Goal: Information Seeking & Learning: Learn about a topic

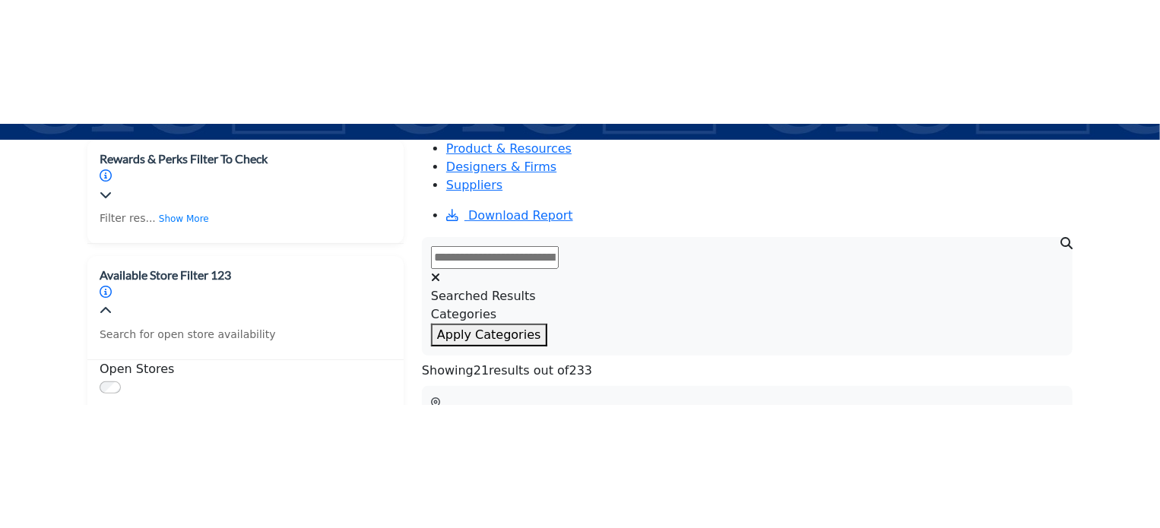
scroll to position [228, 0]
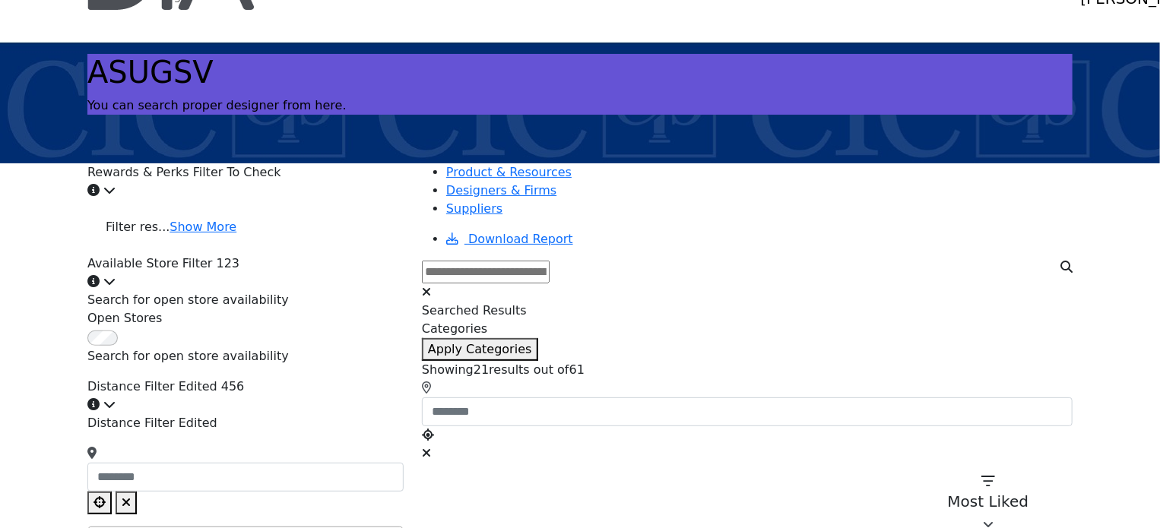
scroll to position [76, 0]
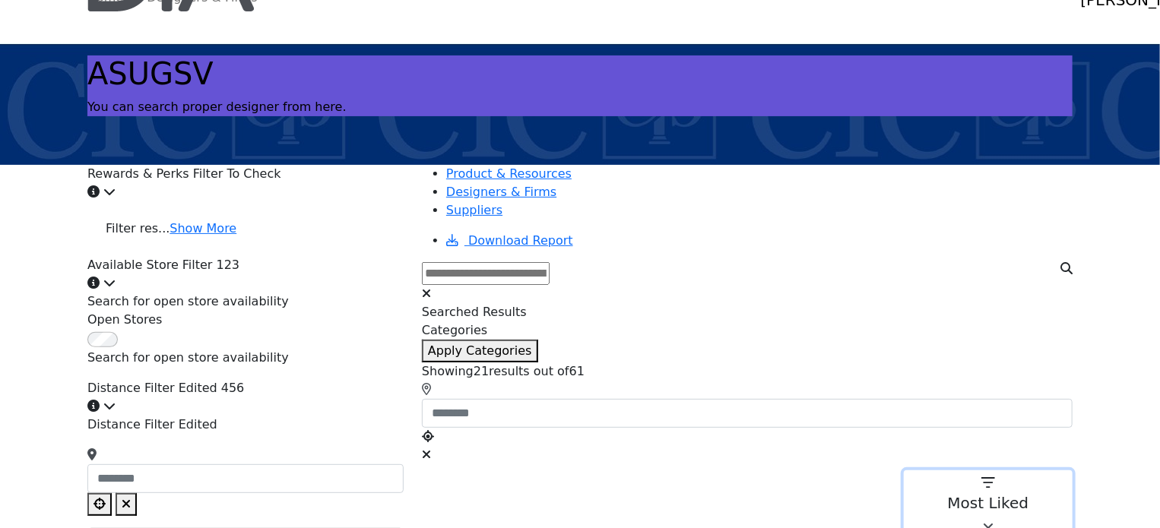
click at [993, 521] on icon "button" at bounding box center [988, 527] width 11 height 12
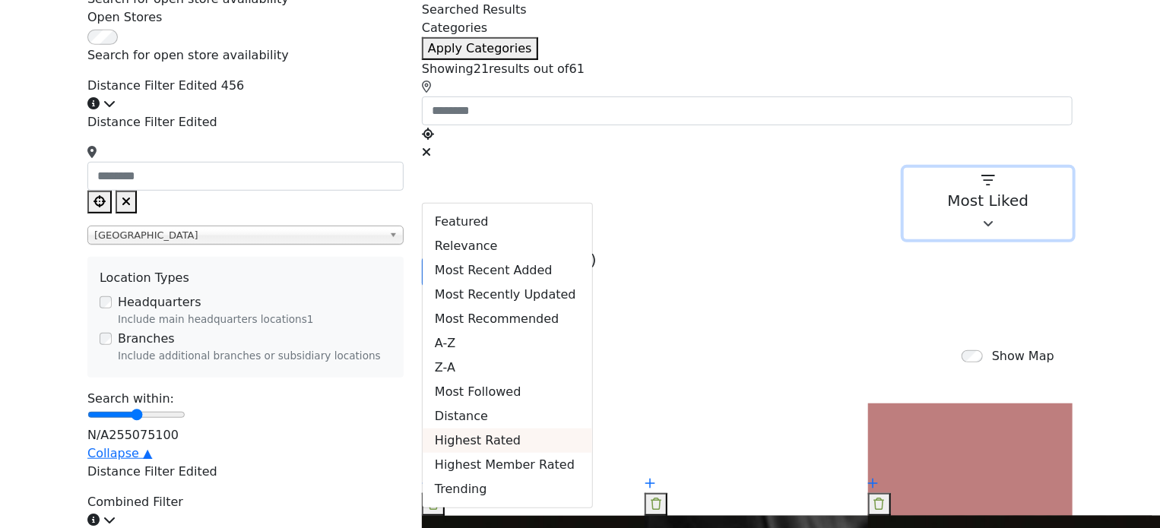
scroll to position [380, 0]
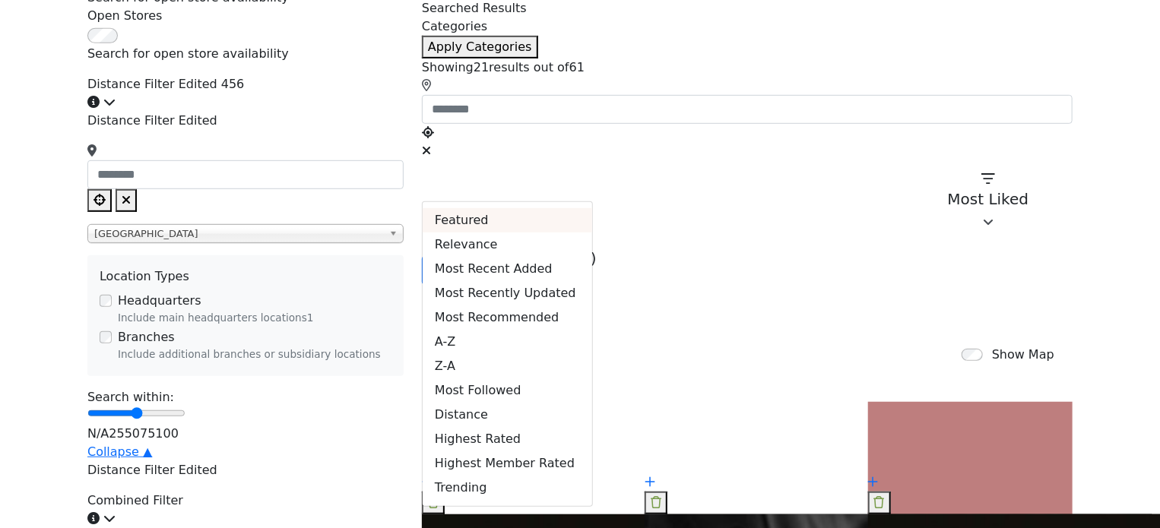
click at [592, 208] on div "Featured" at bounding box center [507, 220] width 169 height 24
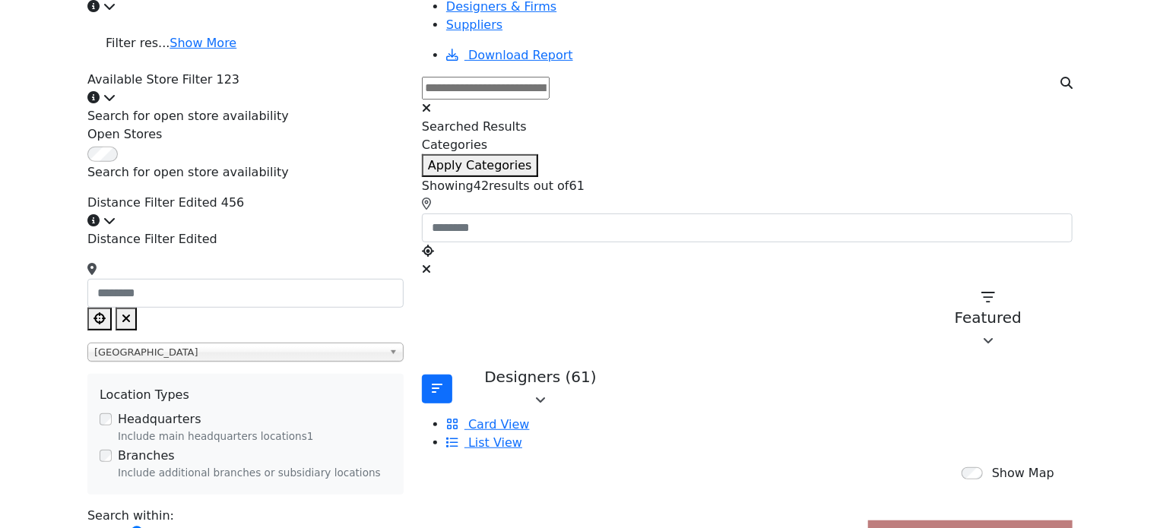
scroll to position [228, 0]
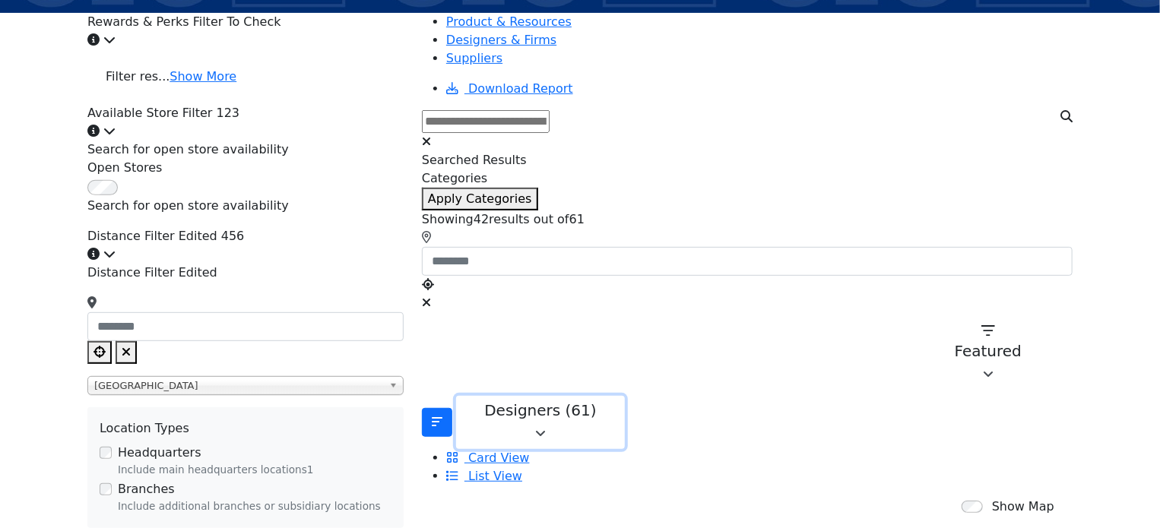
click at [546, 428] on icon "button" at bounding box center [540, 434] width 11 height 12
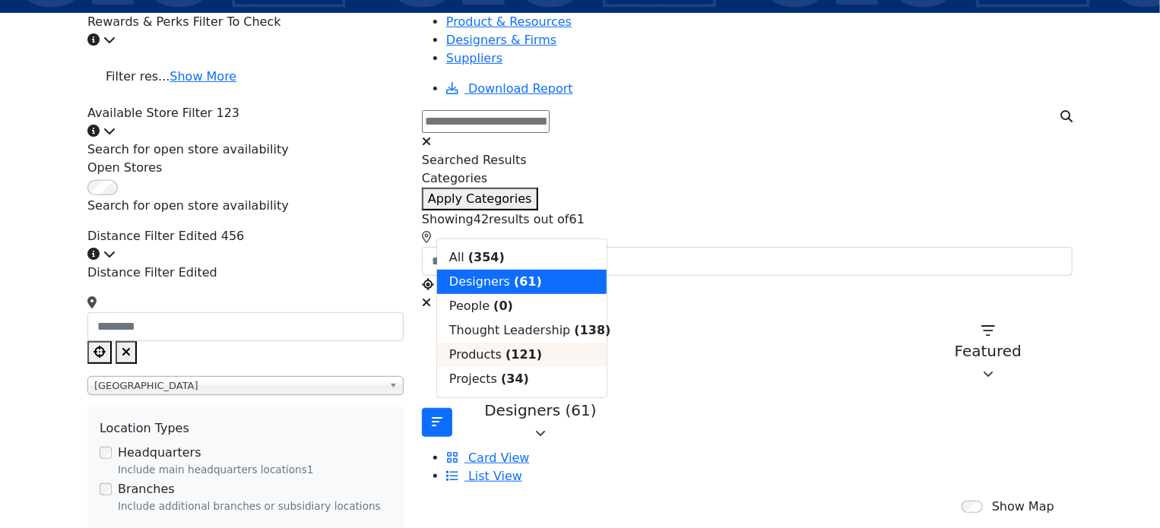
click at [496, 367] on div "Products (121)" at bounding box center [521, 355] width 169 height 24
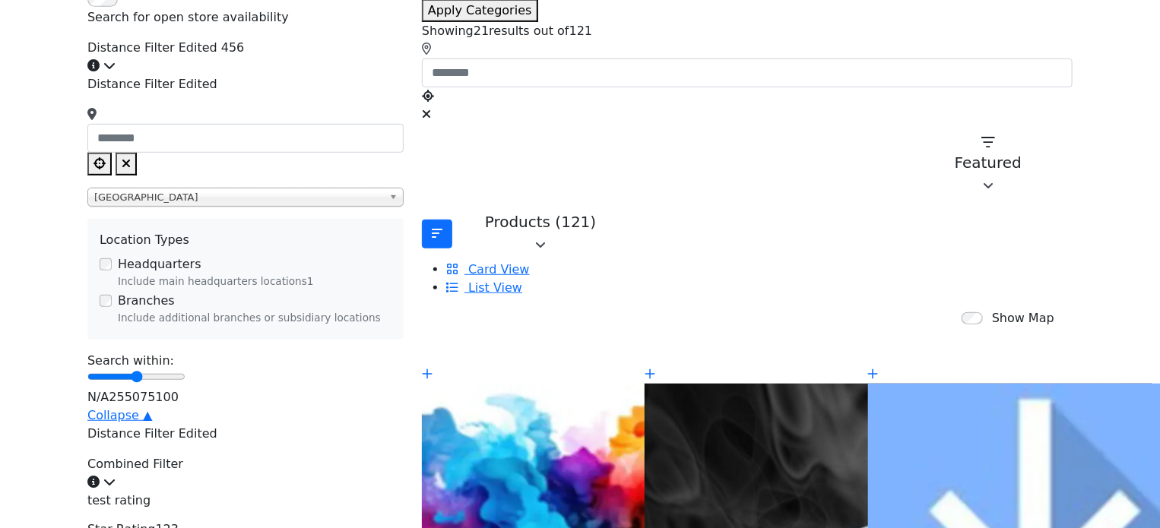
scroll to position [152, 0]
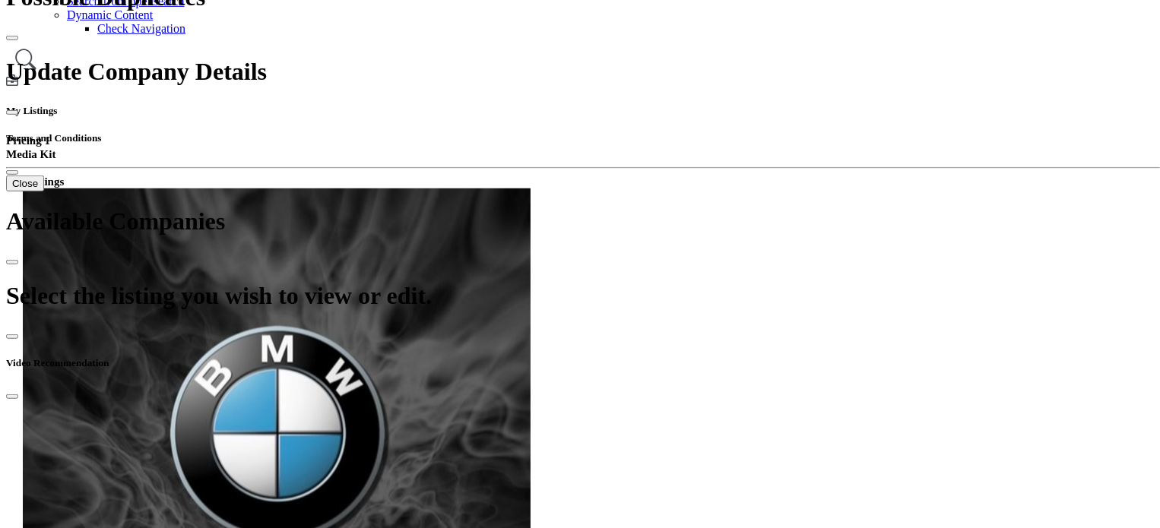
scroll to position [380, 0]
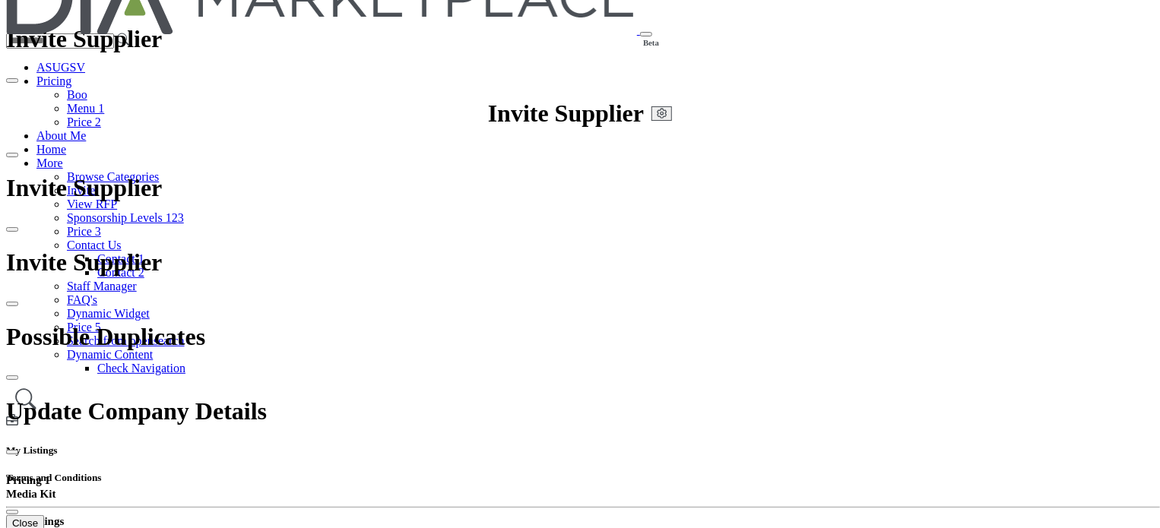
scroll to position [0, 0]
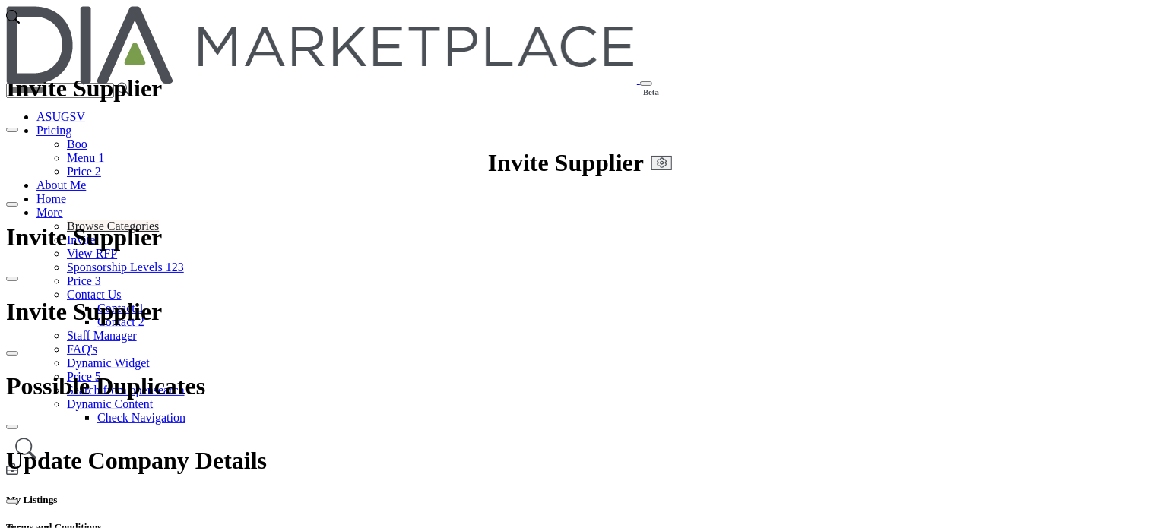
click at [159, 220] on link "Browse Categories" at bounding box center [113, 226] width 92 height 13
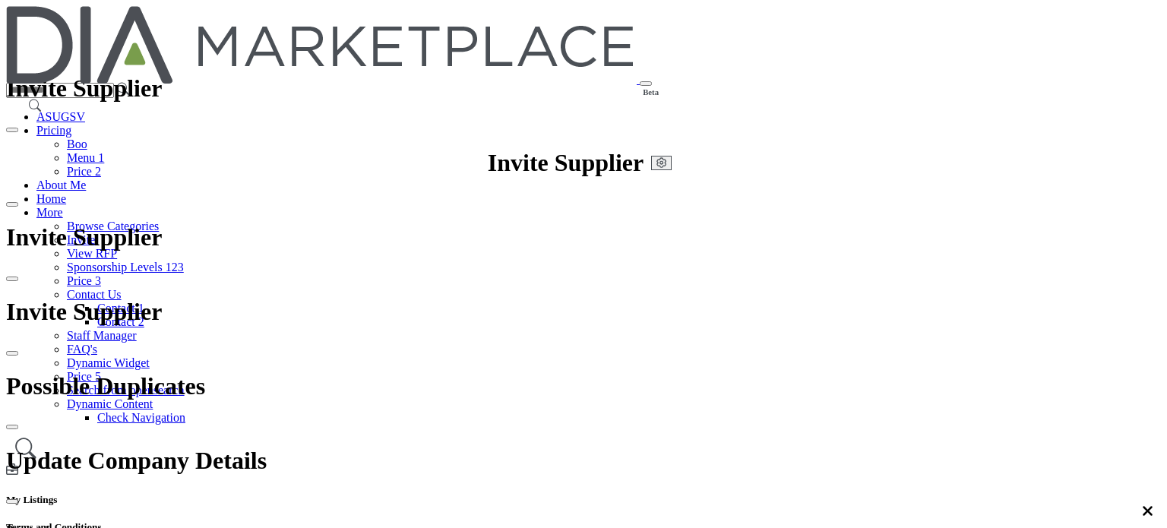
scroll to position [2280, 0]
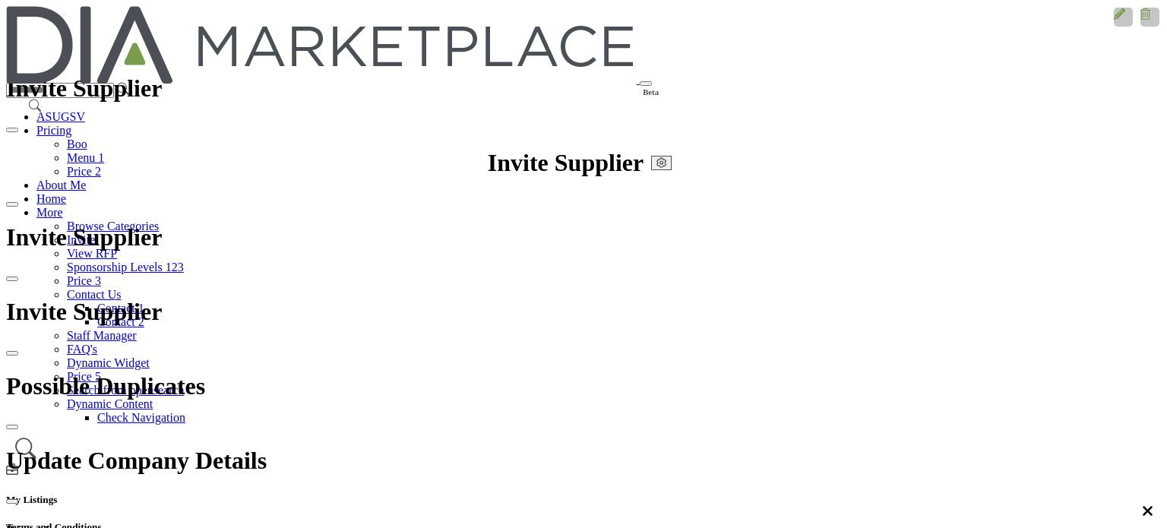
scroll to position [125, 0]
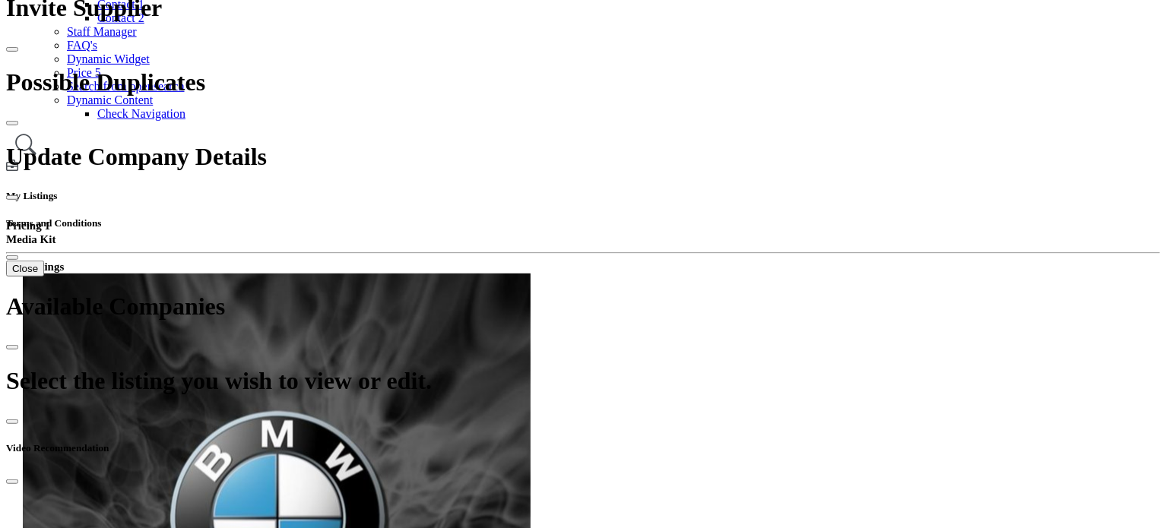
scroll to position [228, 0]
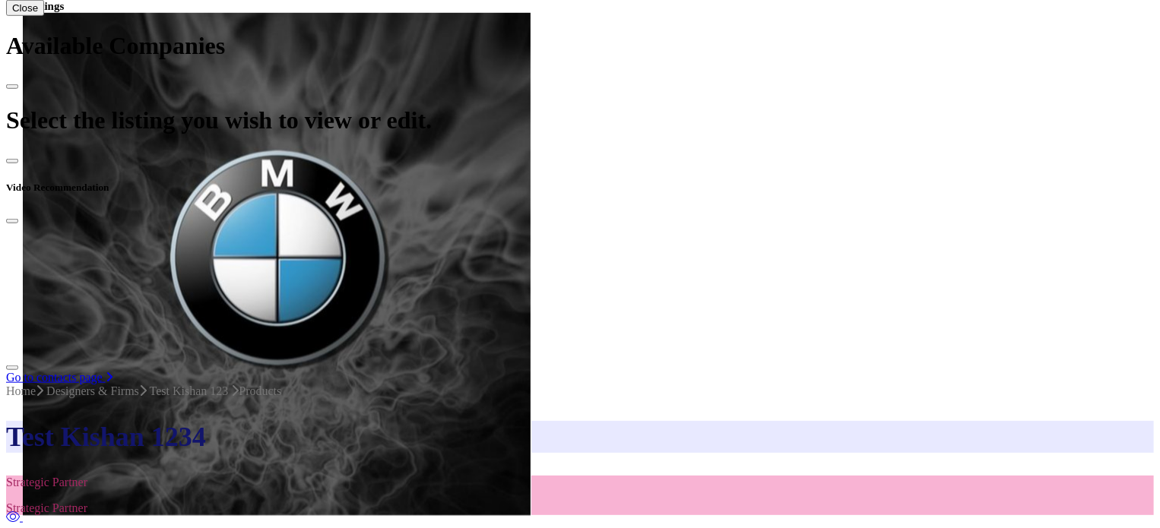
scroll to position [327, 0]
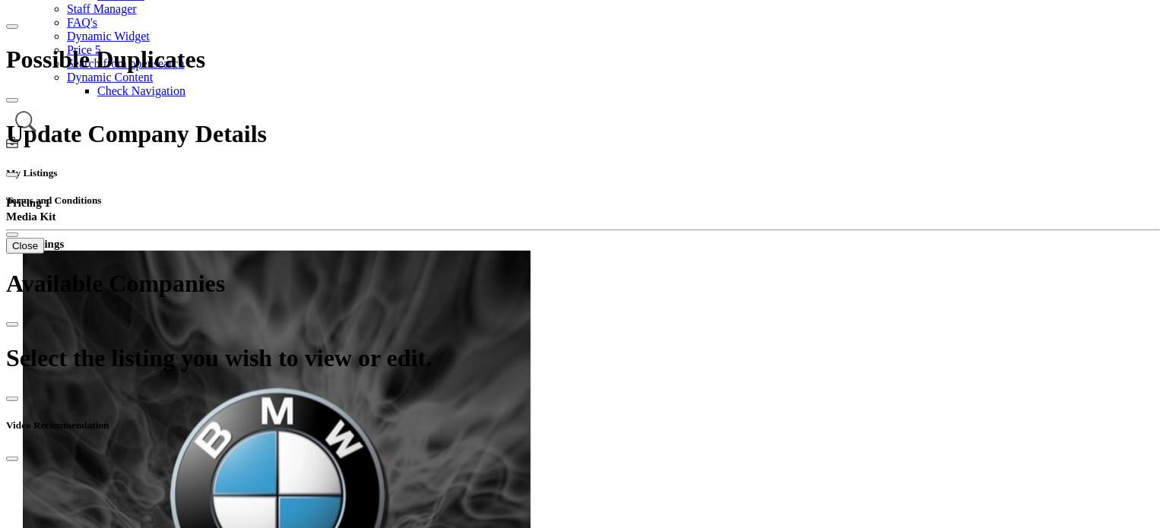
drag, startPoint x: 469, startPoint y: 212, endPoint x: 619, endPoint y: 211, distance: 150.5
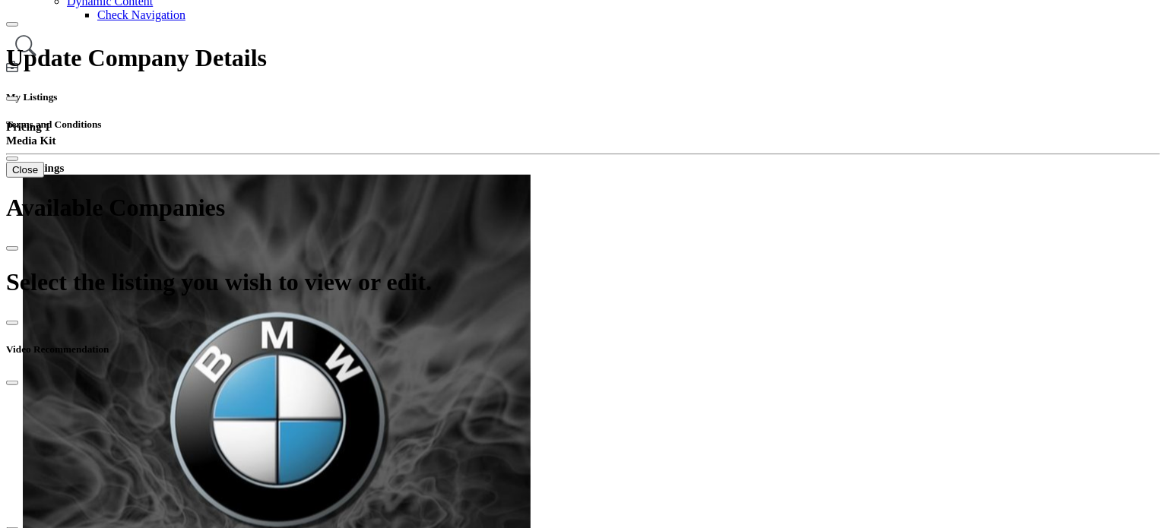
drag, startPoint x: 587, startPoint y: 130, endPoint x: 636, endPoint y: 130, distance: 48.6
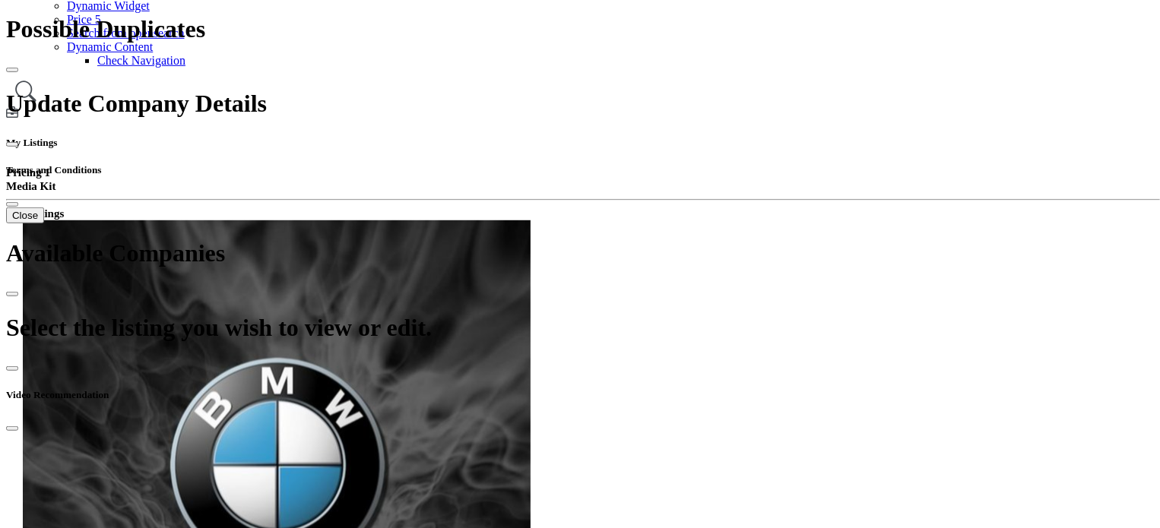
scroll to position [380, 0]
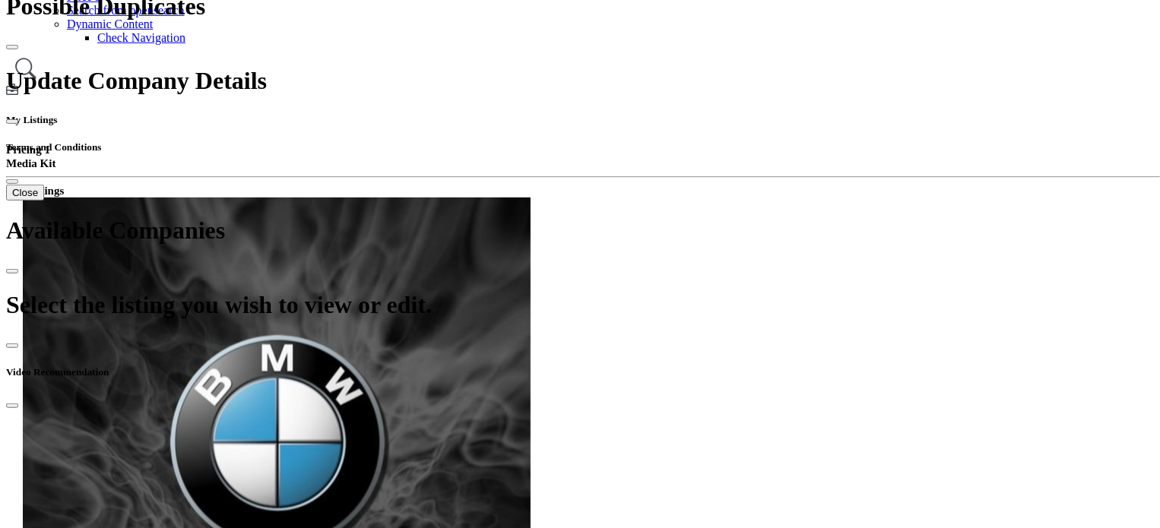
drag, startPoint x: 532, startPoint y: 244, endPoint x: 575, endPoint y: 246, distance: 42.6
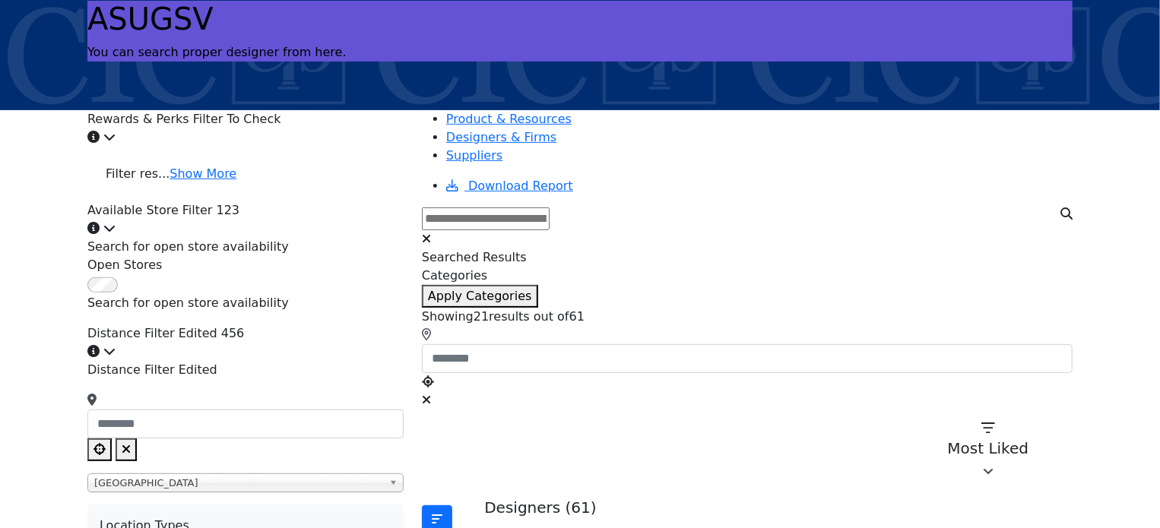
scroll to position [152, 0]
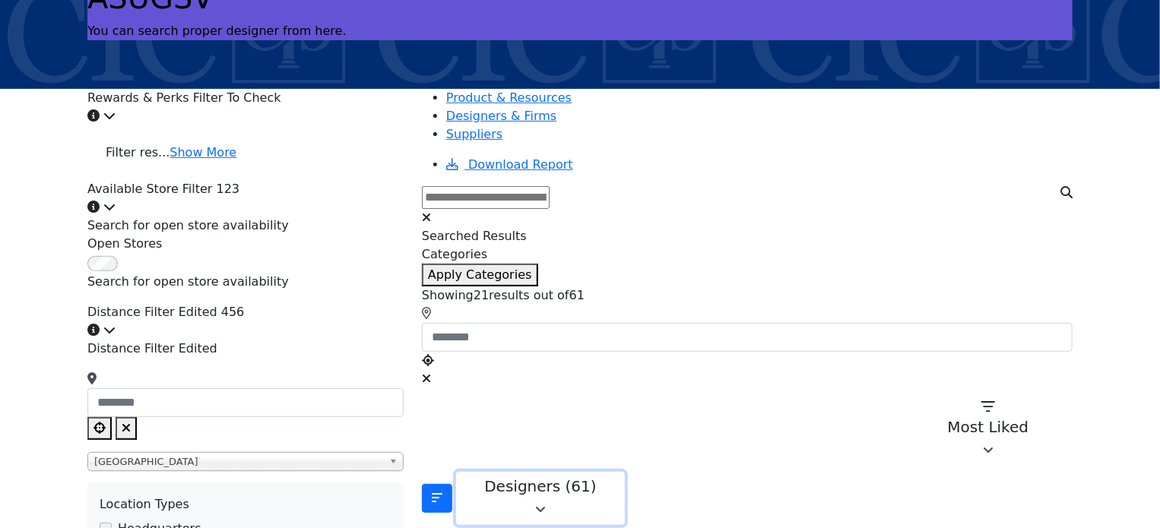
click at [581, 502] on div "button" at bounding box center [540, 511] width 149 height 18
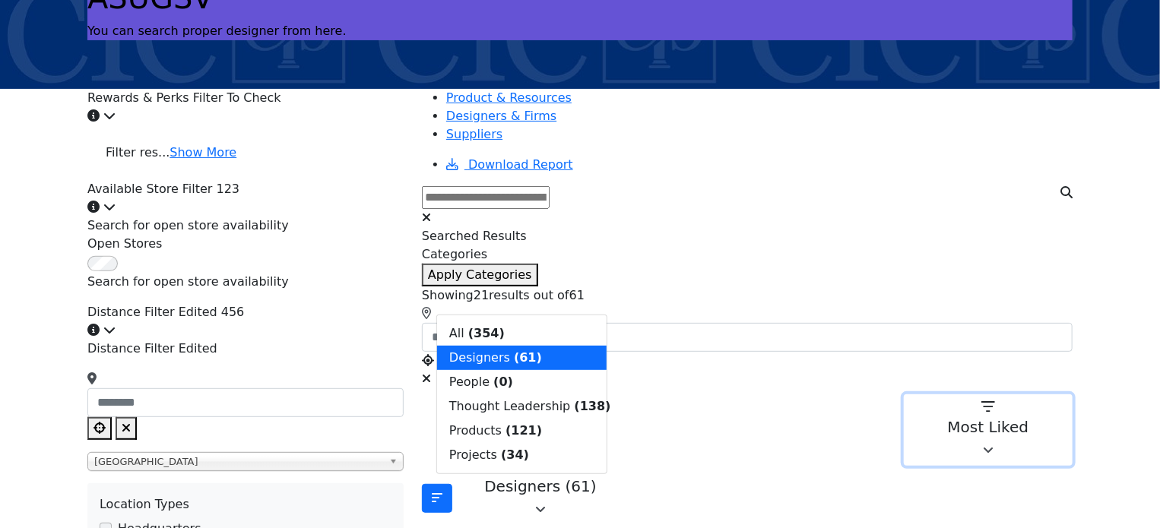
click at [981, 400] on icon "button" at bounding box center [988, 407] width 14 height 15
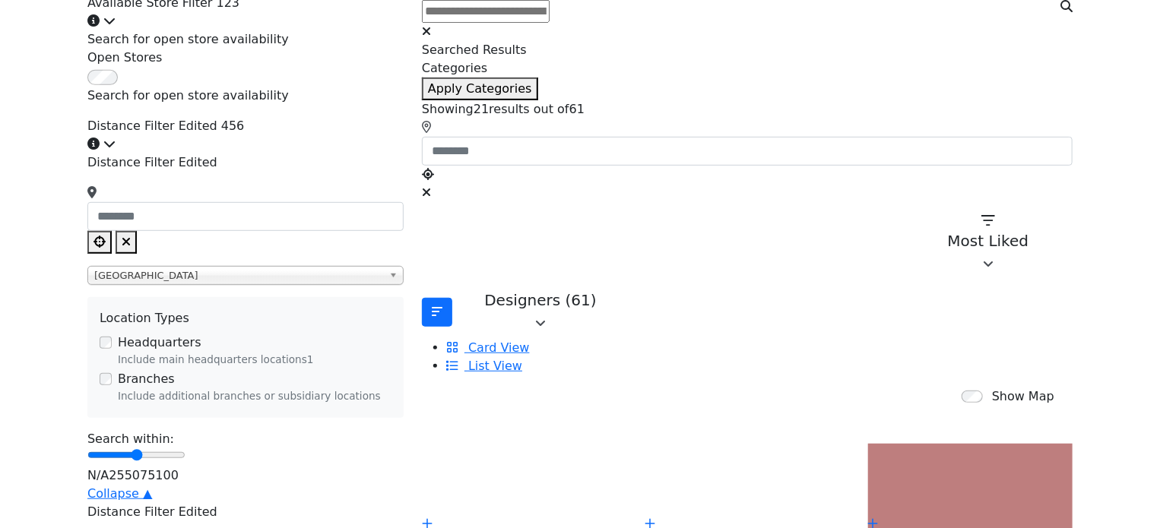
scroll to position [304, 0]
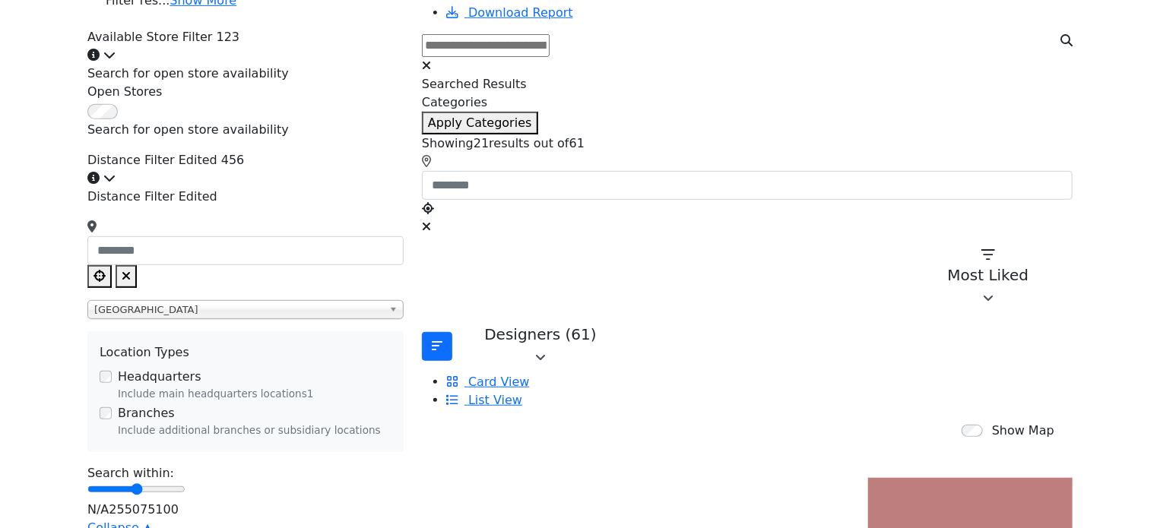
click at [137, 265] on button "Clear search location" at bounding box center [126, 276] width 21 height 23
type input "***"
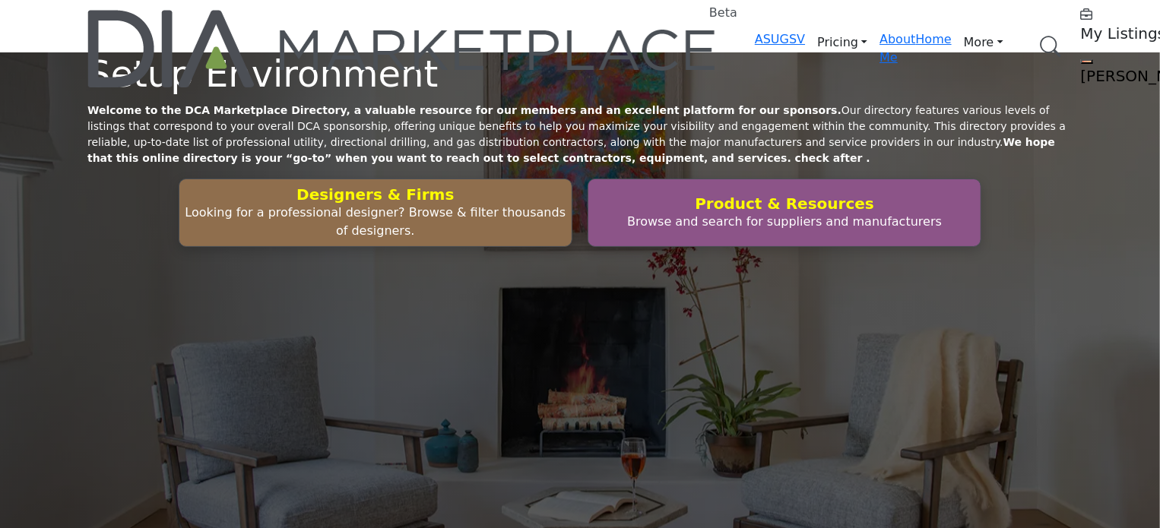
click at [0, 0] on link "Browse Categories" at bounding box center [0, 0] width 0 height 0
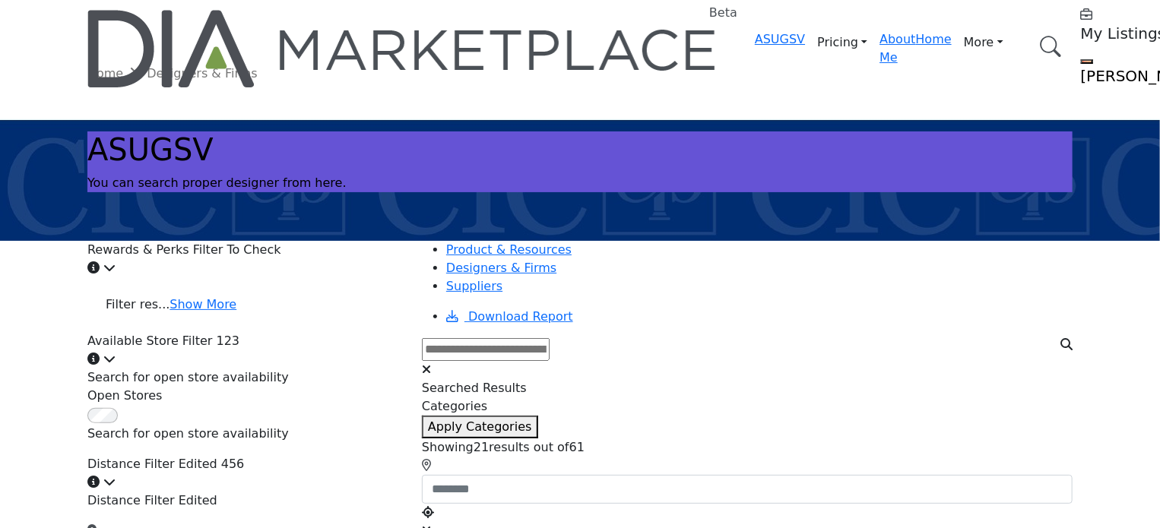
scroll to position [76, 0]
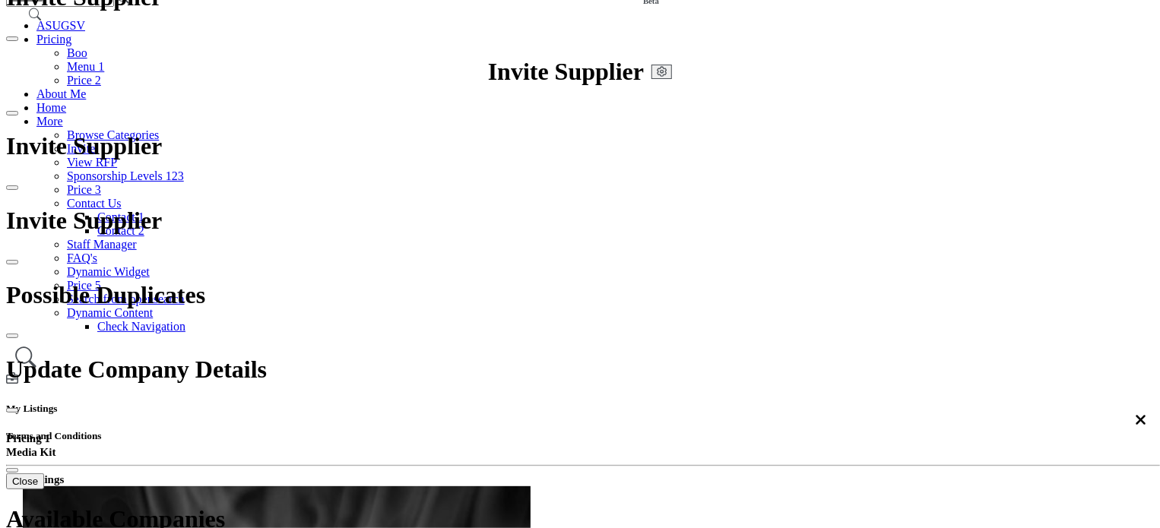
scroll to position [76, 0]
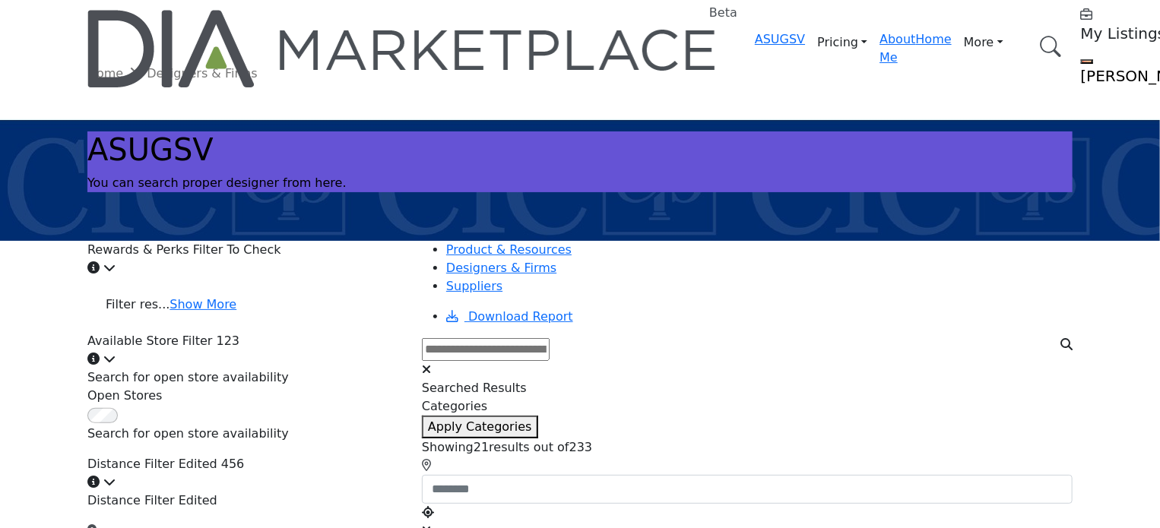
scroll to position [152, 0]
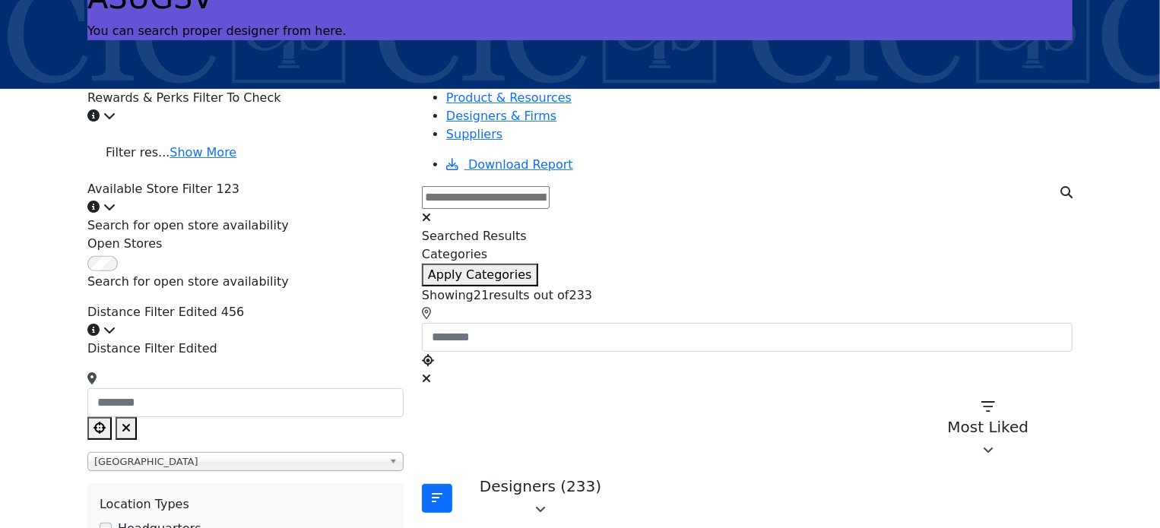
click at [325, 109] on div "Rewards & Perks Filter To Check Click to view information" at bounding box center [245, 107] width 316 height 36
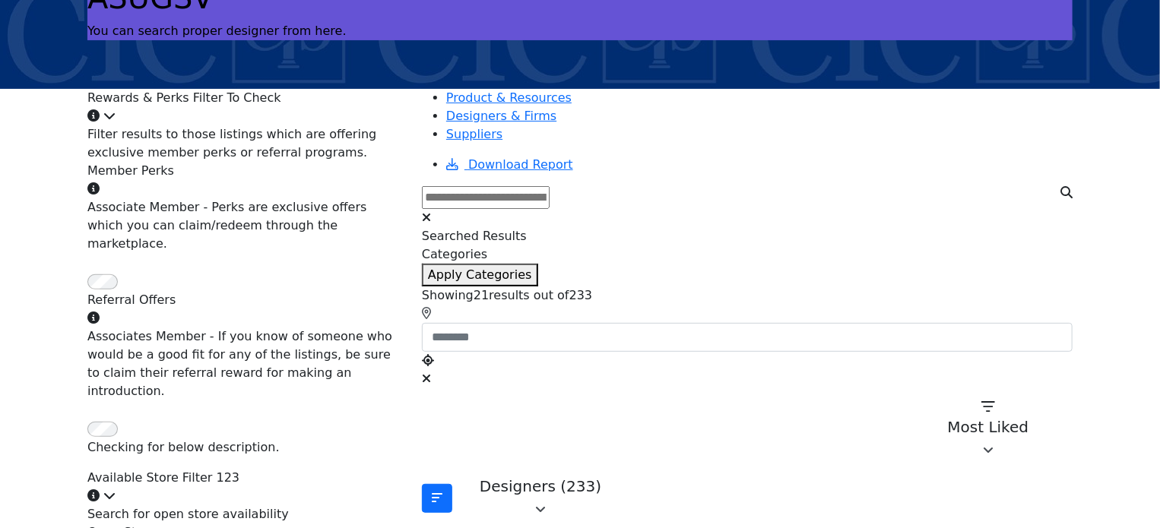
click at [323, 111] on div "Rewards & Perks Filter To Check Click to view information" at bounding box center [245, 107] width 316 height 36
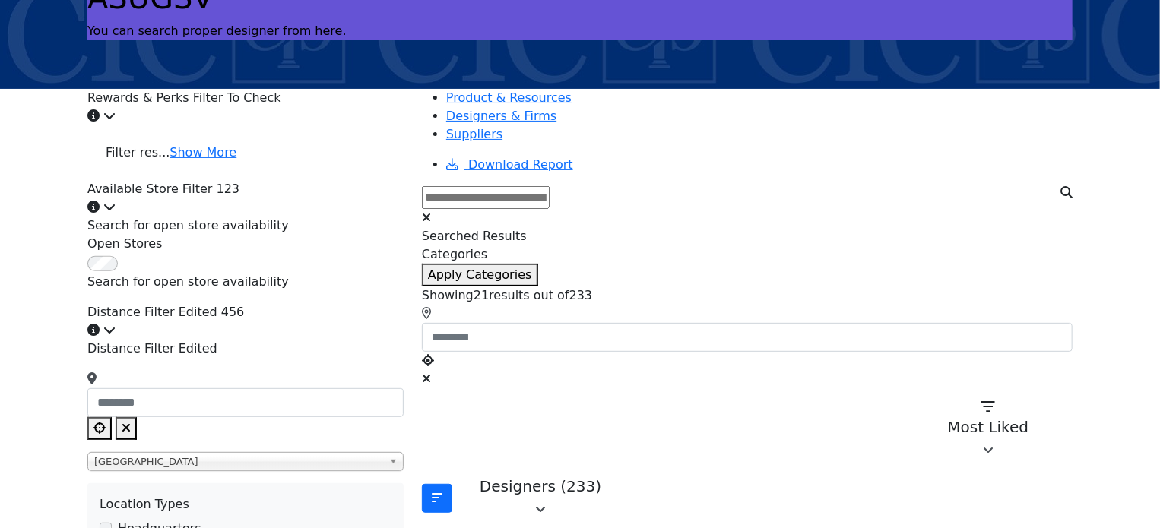
click at [331, 119] on div "Rewards & Perks Filter To Check Click to view information" at bounding box center [245, 107] width 316 height 36
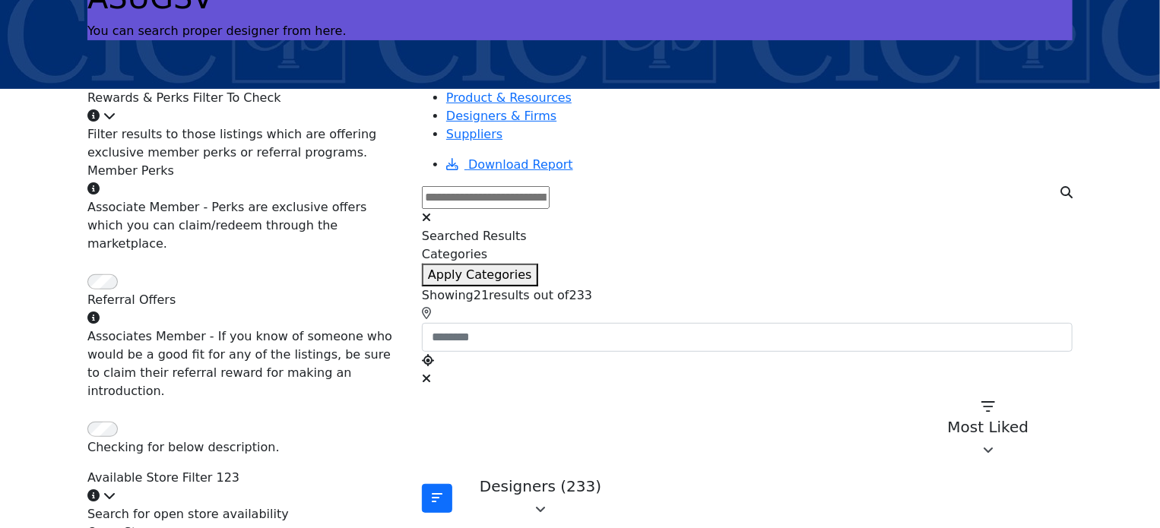
click at [331, 119] on div "Rewards & Perks Filter To Check Click to view information" at bounding box center [245, 107] width 316 height 36
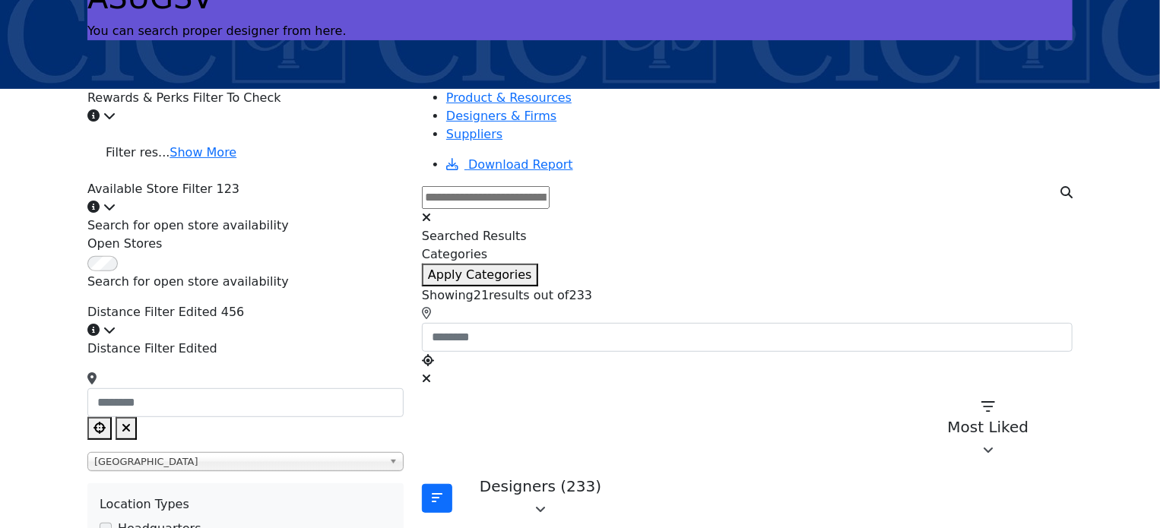
click at [327, 198] on div "Available Store Filter 123 Click to view information" at bounding box center [245, 198] width 316 height 36
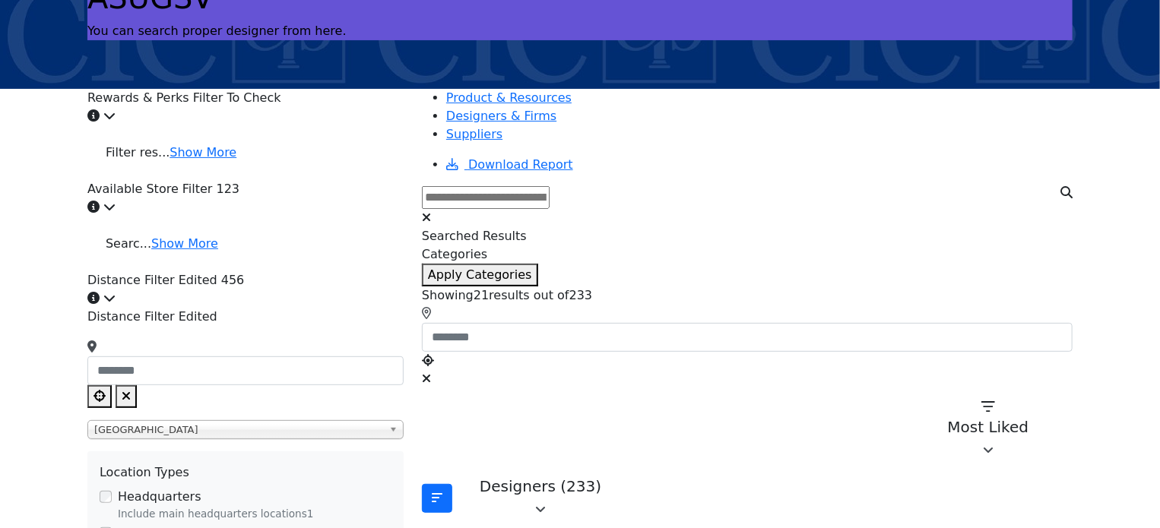
click at [309, 271] on div "Distance Filter Edited 456 Click to view information" at bounding box center [245, 289] width 316 height 36
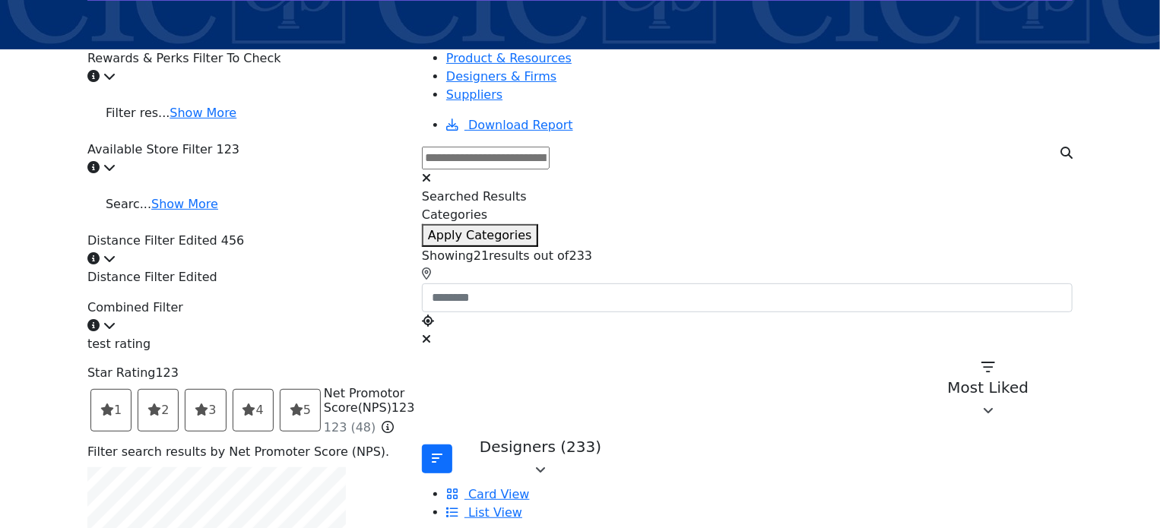
scroll to position [228, 0]
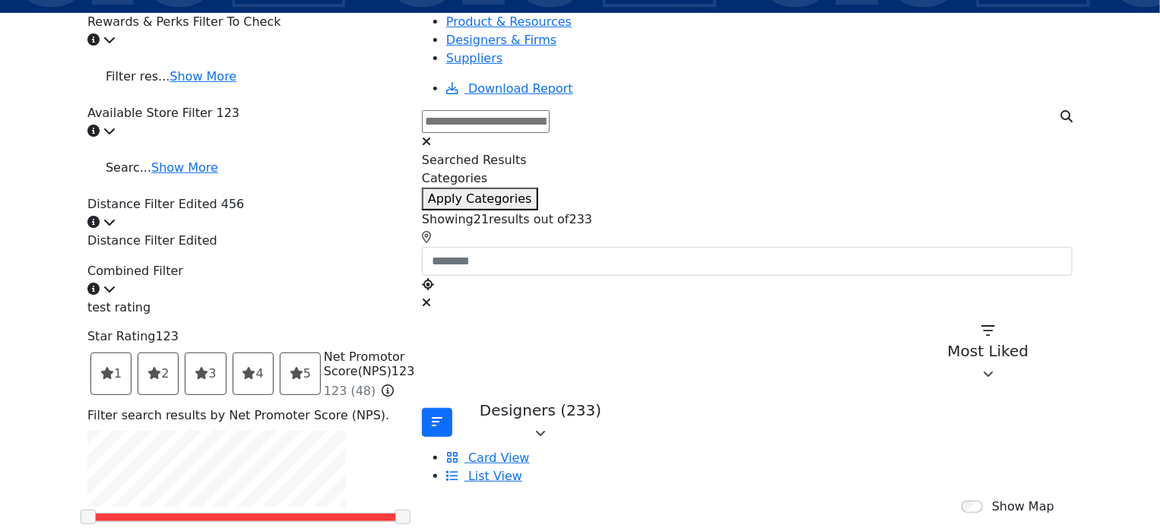
click at [309, 274] on div "Combined Filter Click to view information" at bounding box center [245, 280] width 316 height 36
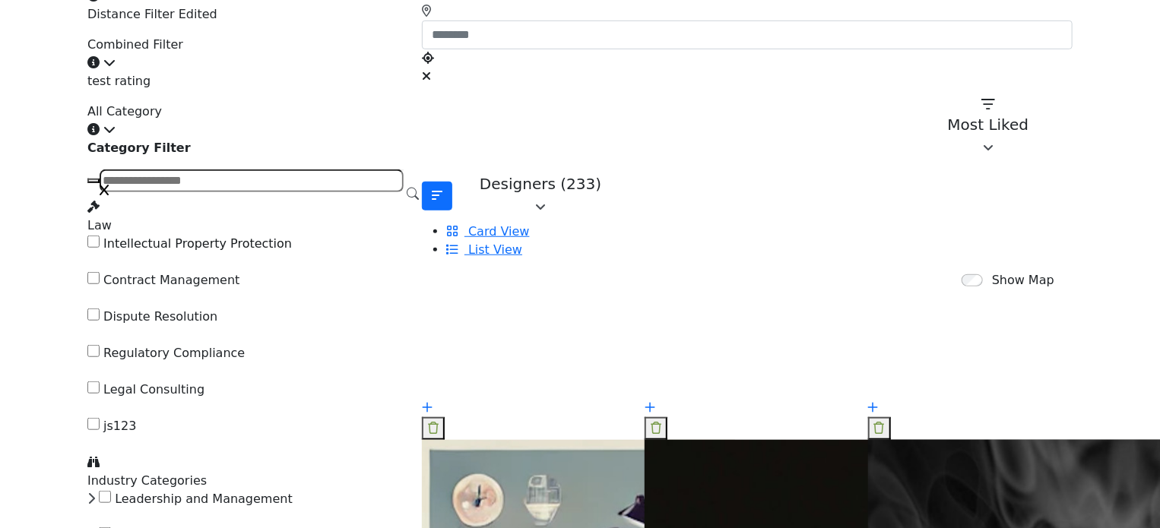
scroll to position [456, 0]
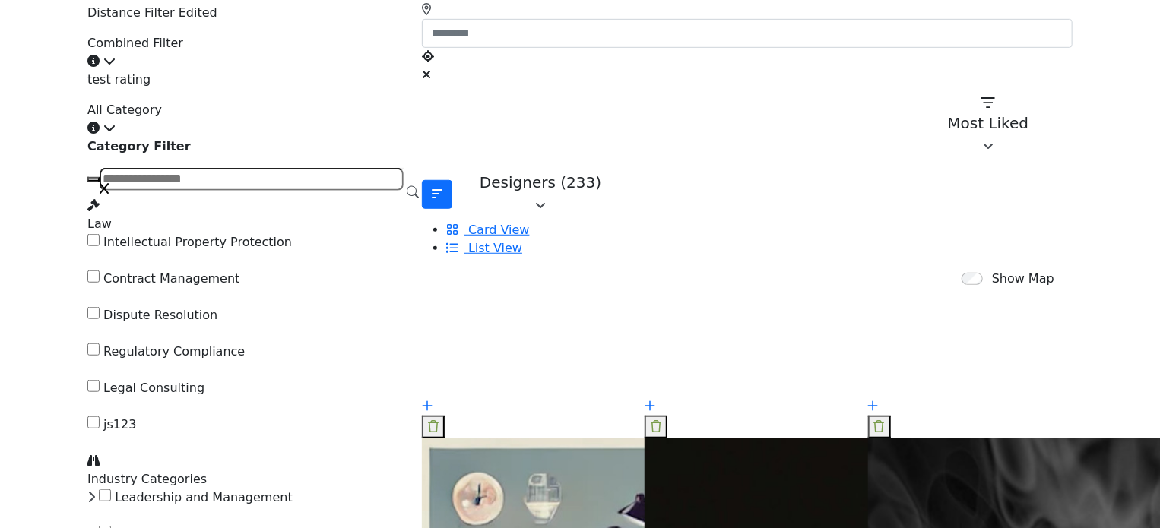
click at [325, 118] on div "All Category Click to view information" at bounding box center [245, 119] width 316 height 36
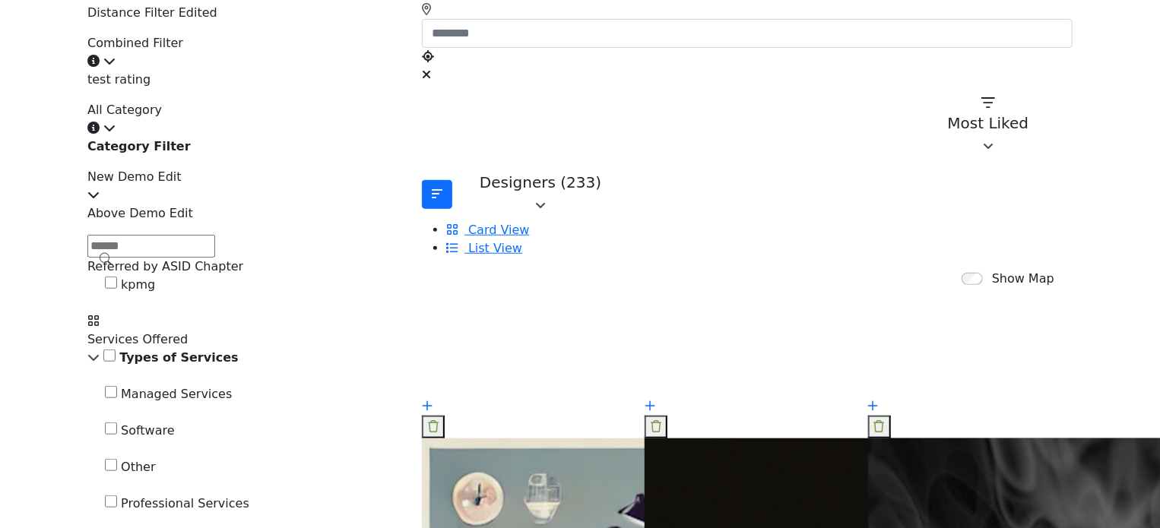
click at [292, 200] on div "New Demo Edit" at bounding box center [245, 186] width 316 height 36
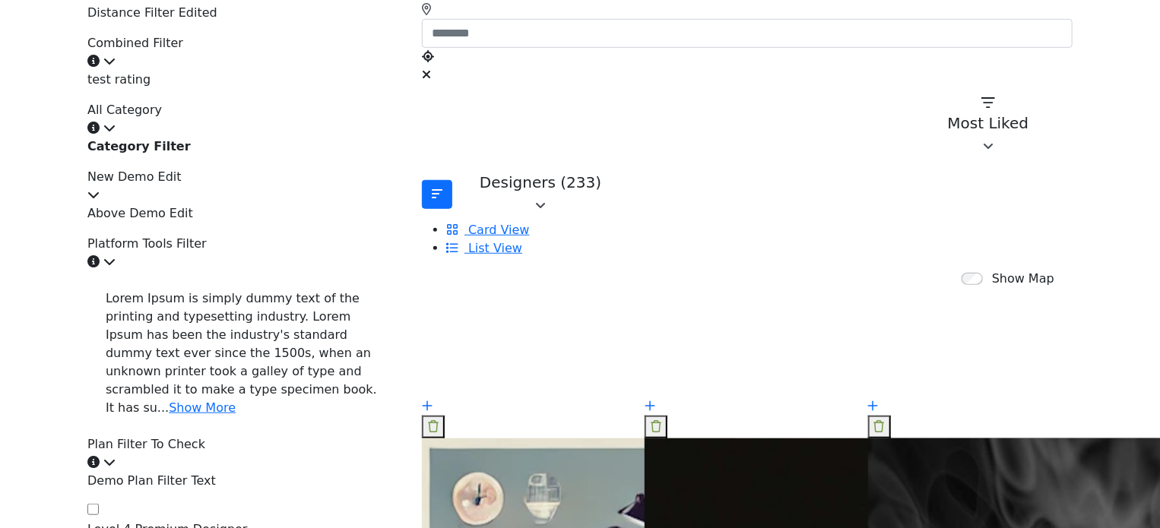
click at [310, 268] on div "Platform Tools Filter Click to view information" at bounding box center [245, 253] width 316 height 36
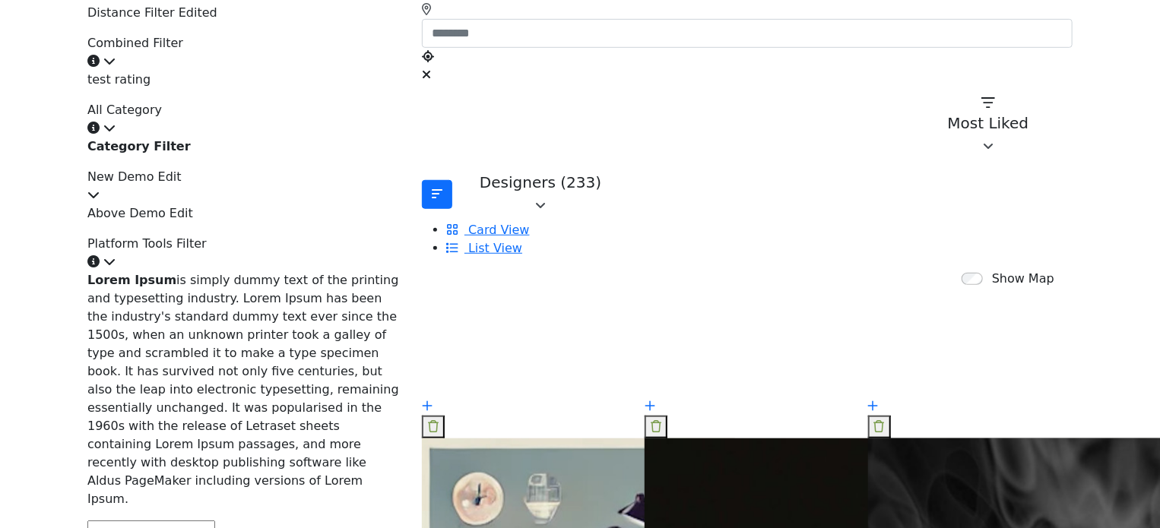
click at [310, 270] on div "Platform Tools Filter Click to view information" at bounding box center [245, 253] width 316 height 36
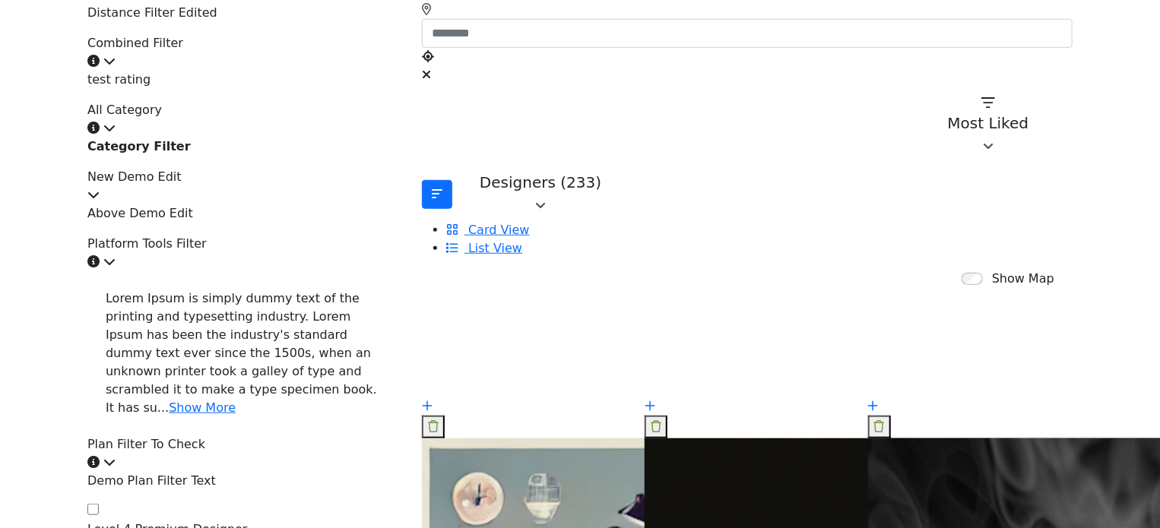
click at [312, 271] on div "Platform Tools Filter Click to view information" at bounding box center [245, 253] width 316 height 36
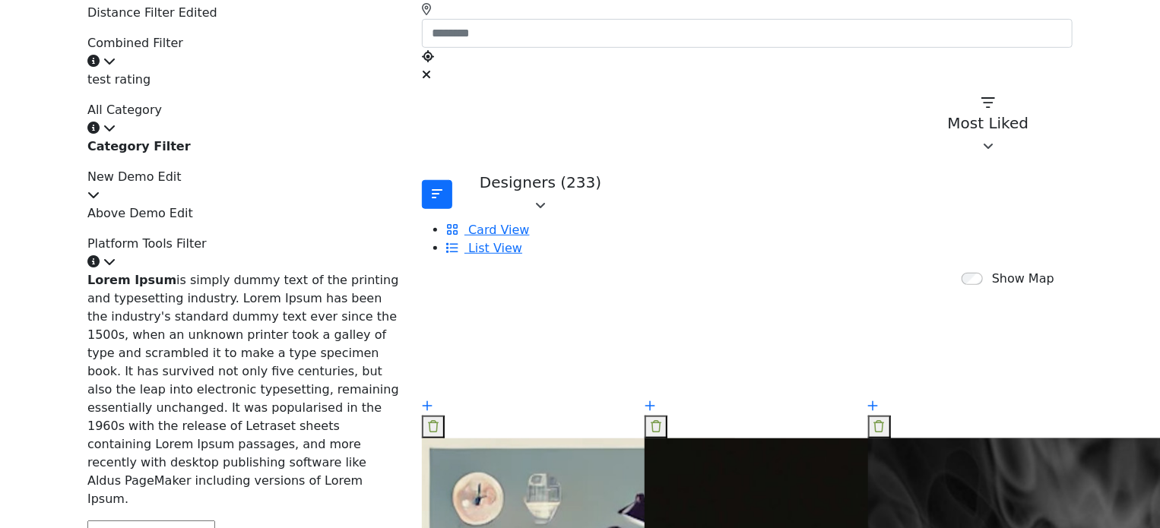
click at [286, 271] on div "Platform Tools Filter Click to view information" at bounding box center [245, 253] width 316 height 36
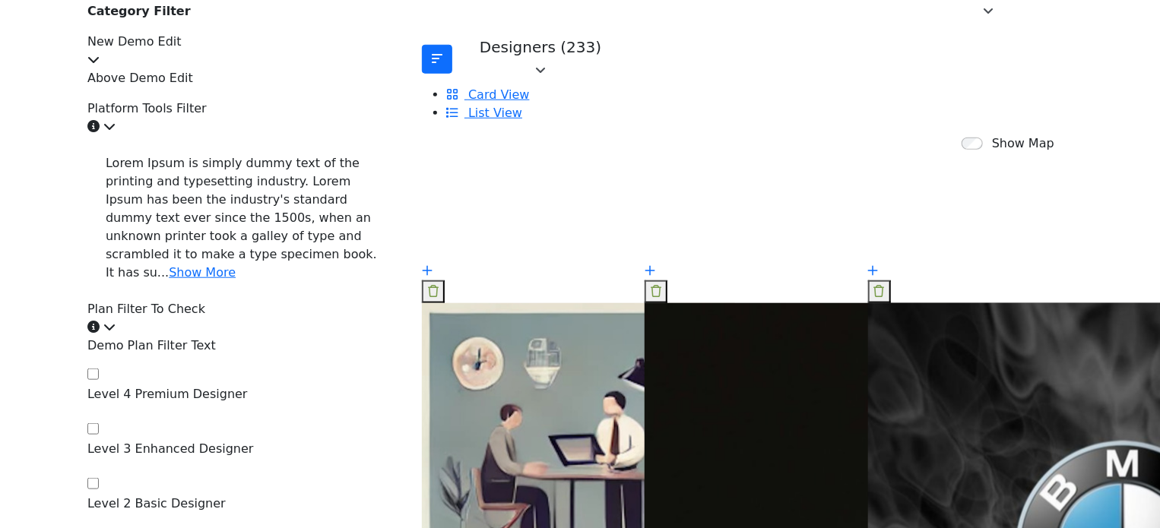
scroll to position [684, 0]
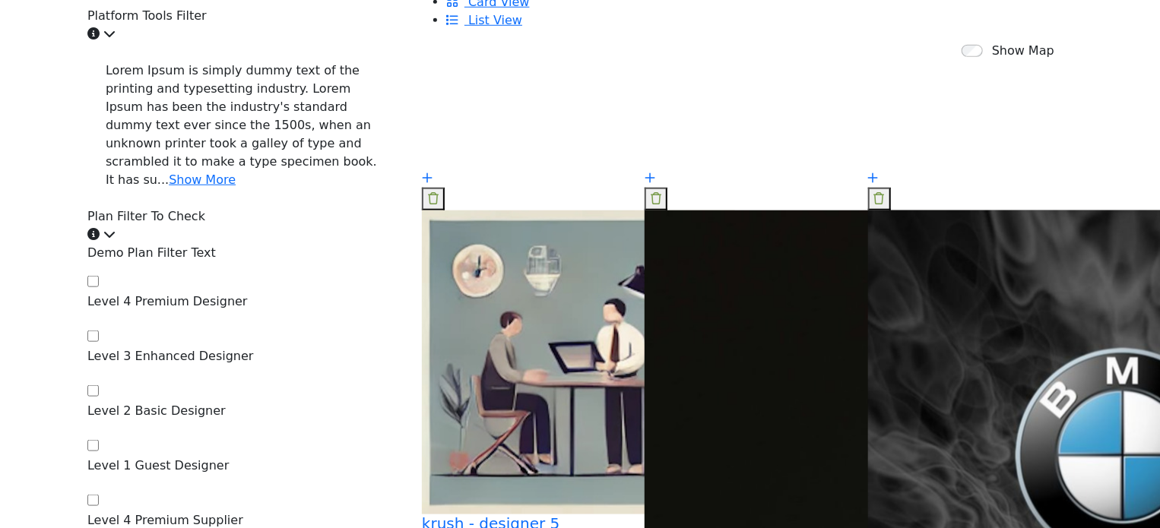
click at [316, 207] on div "Plan Filter To Check Click to view information" at bounding box center [245, 225] width 316 height 36
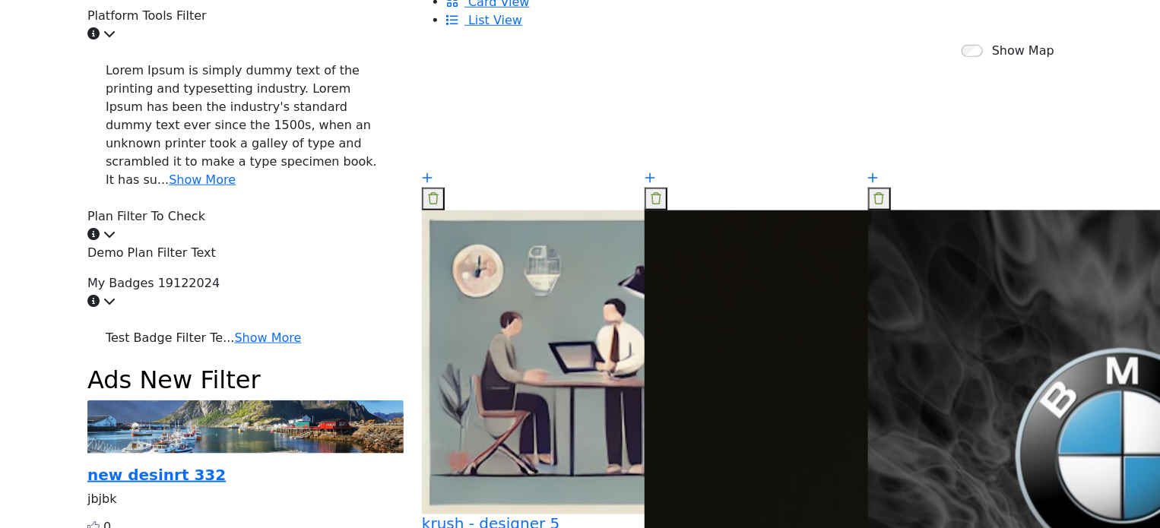
click at [307, 277] on div "My Badges 19122024 Click to view information" at bounding box center [245, 292] width 316 height 36
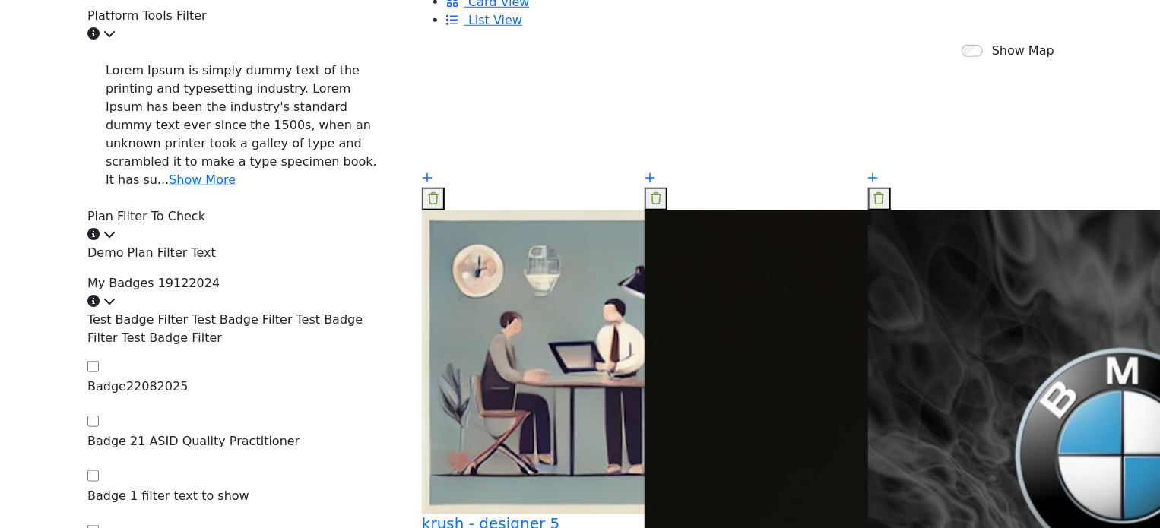
click at [307, 277] on div "My Badges 19122024 Click to view information" at bounding box center [245, 292] width 316 height 36
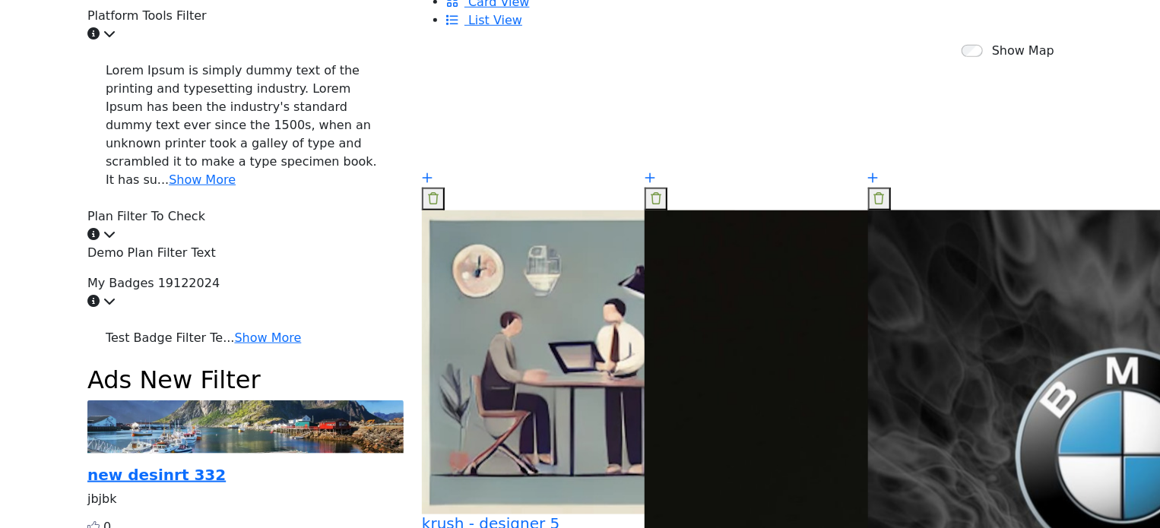
click at [307, 281] on div "My Badges 19122024 Click to view information" at bounding box center [245, 292] width 316 height 36
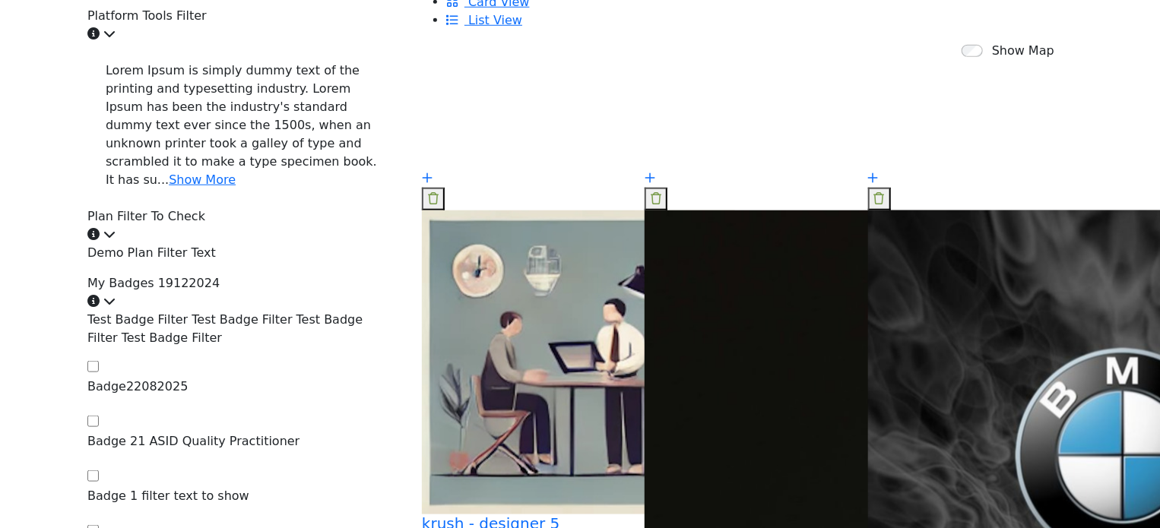
click at [334, 274] on div "My Badges 19122024 Click to view information" at bounding box center [245, 292] width 316 height 36
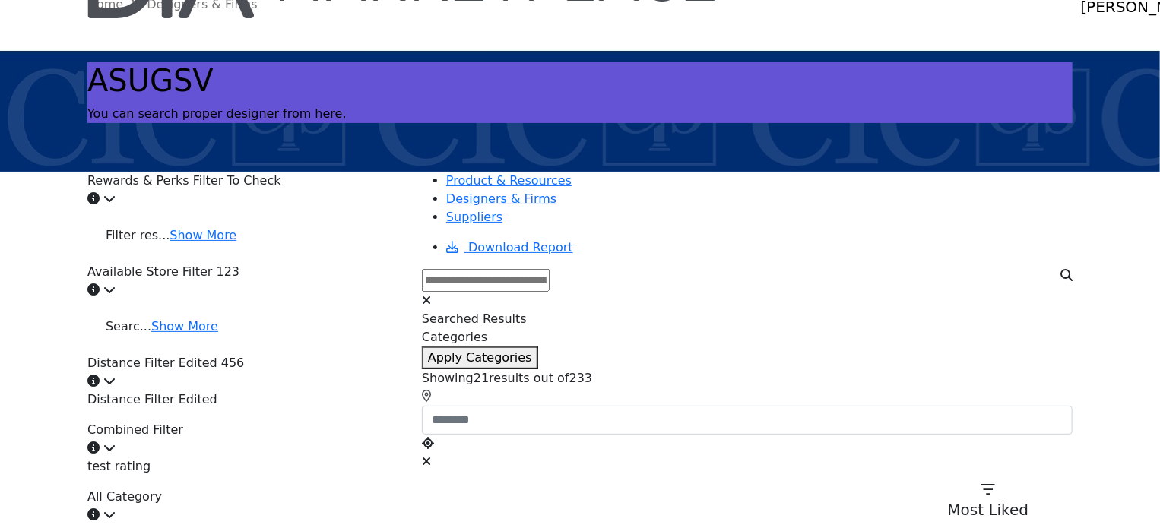
scroll to position [152, 0]
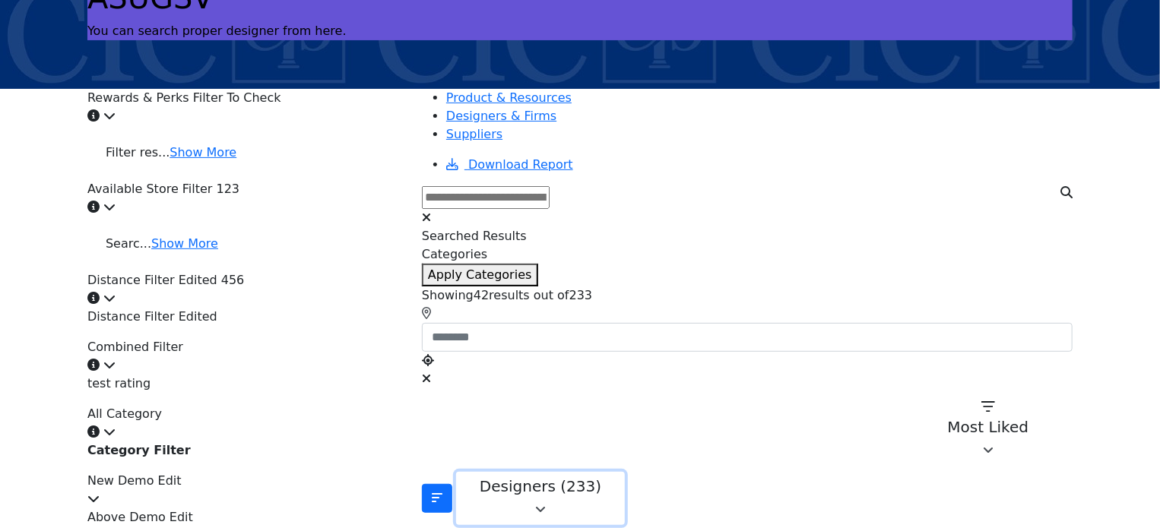
click at [546, 504] on icon "button" at bounding box center [540, 510] width 11 height 12
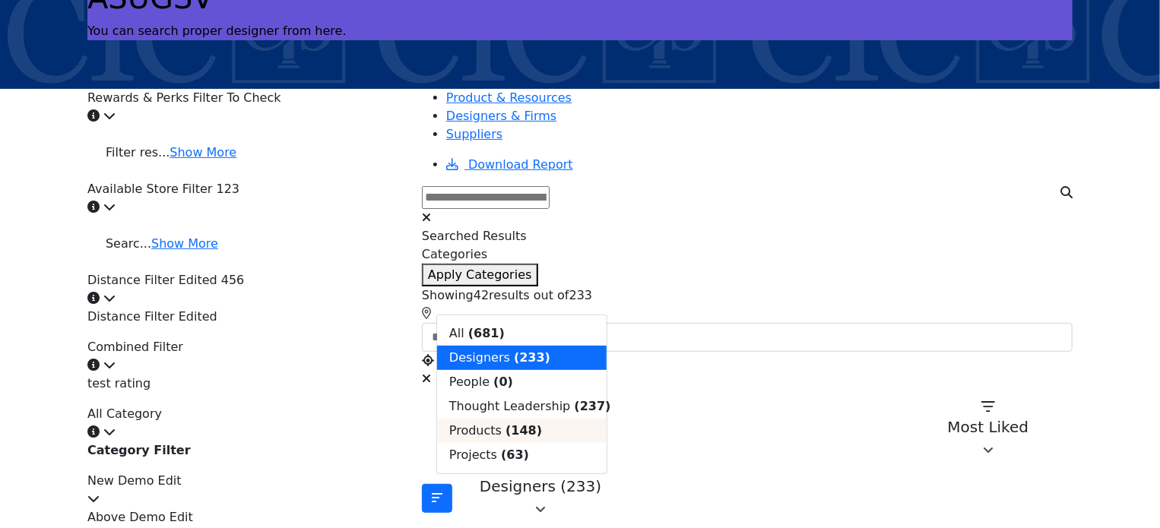
click at [505, 438] on b "(148)" at bounding box center [523, 430] width 36 height 14
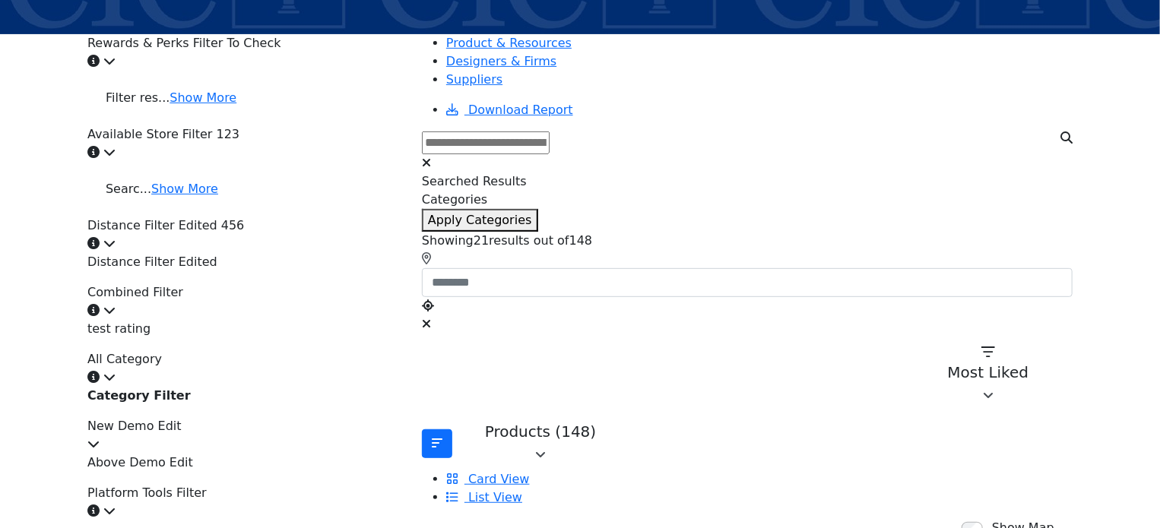
scroll to position [228, 0]
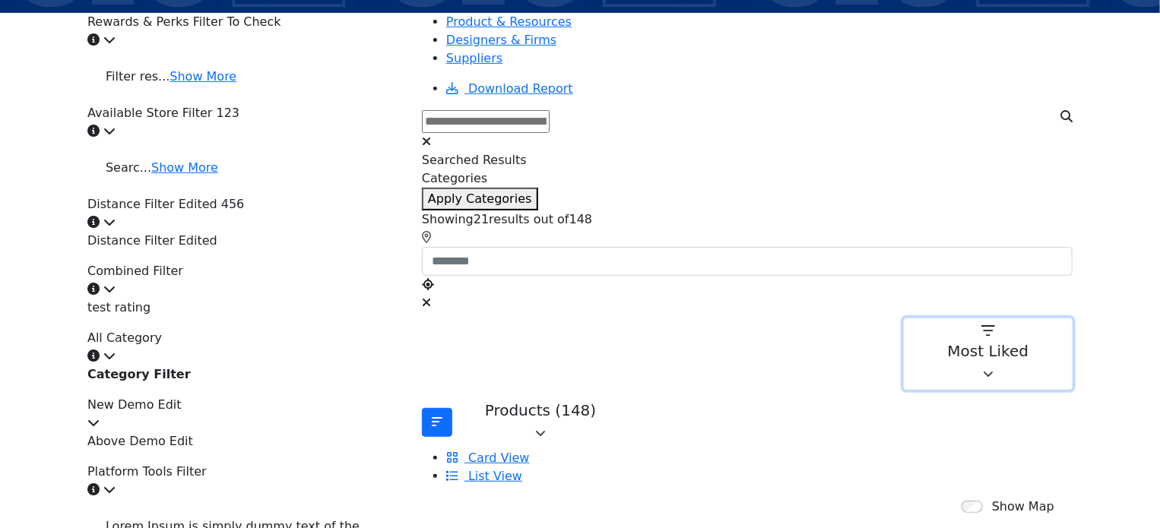
click at [911, 318] on button "Most Liked" at bounding box center [988, 353] width 169 height 71
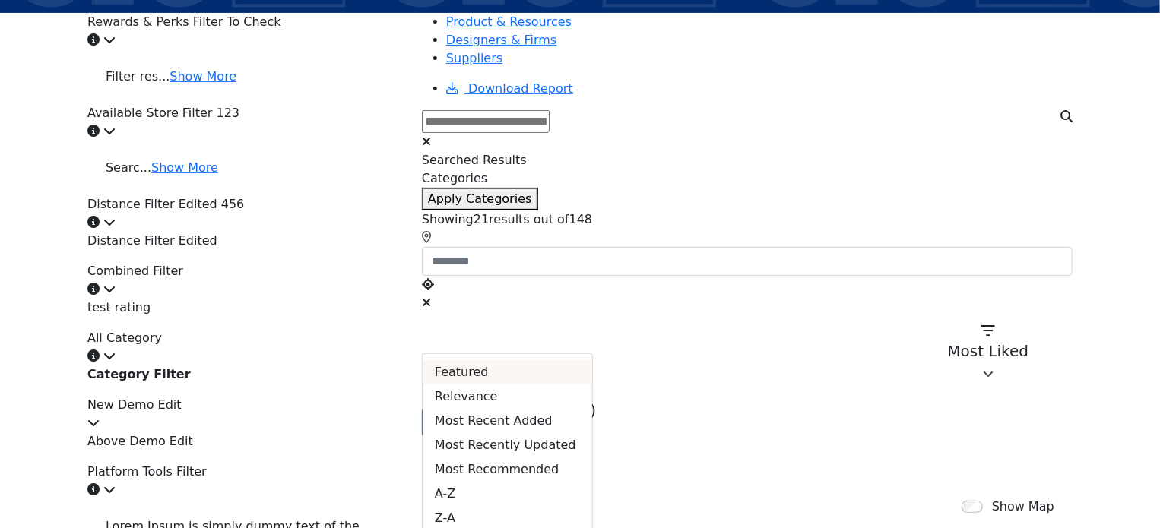
click at [592, 360] on div "Featured" at bounding box center [507, 372] width 169 height 24
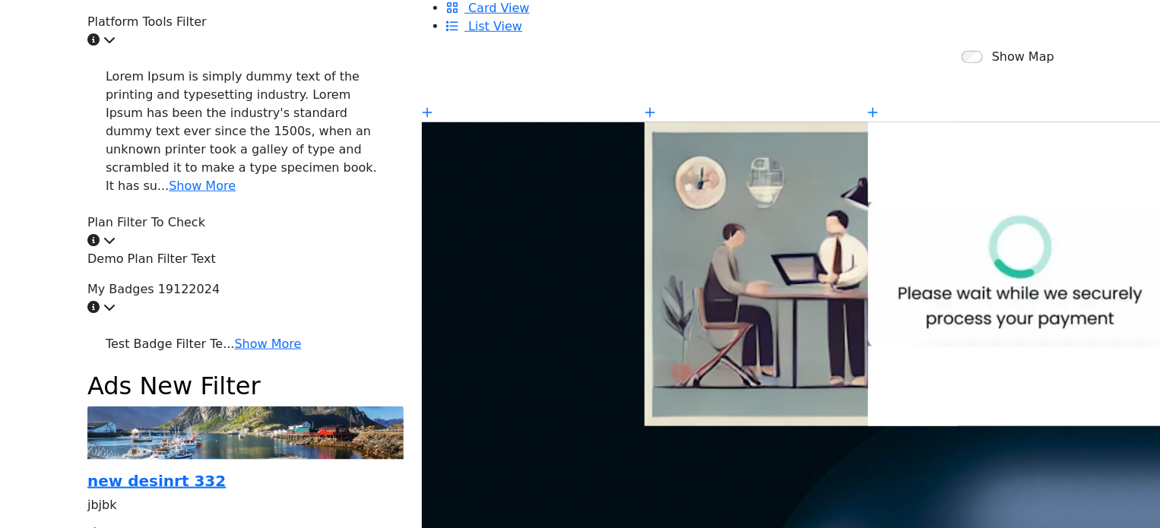
scroll to position [760, 0]
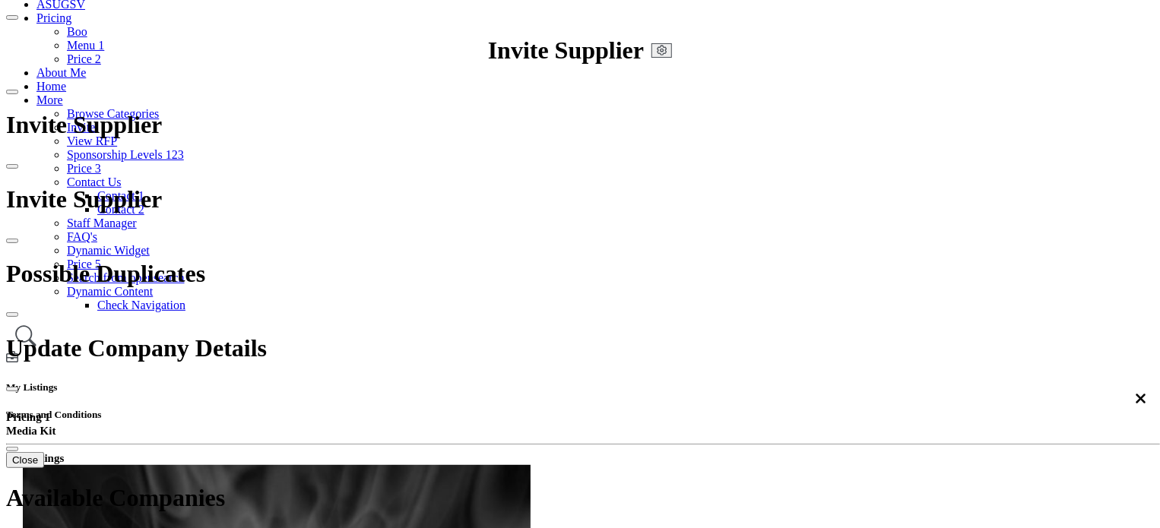
scroll to position [152, 0]
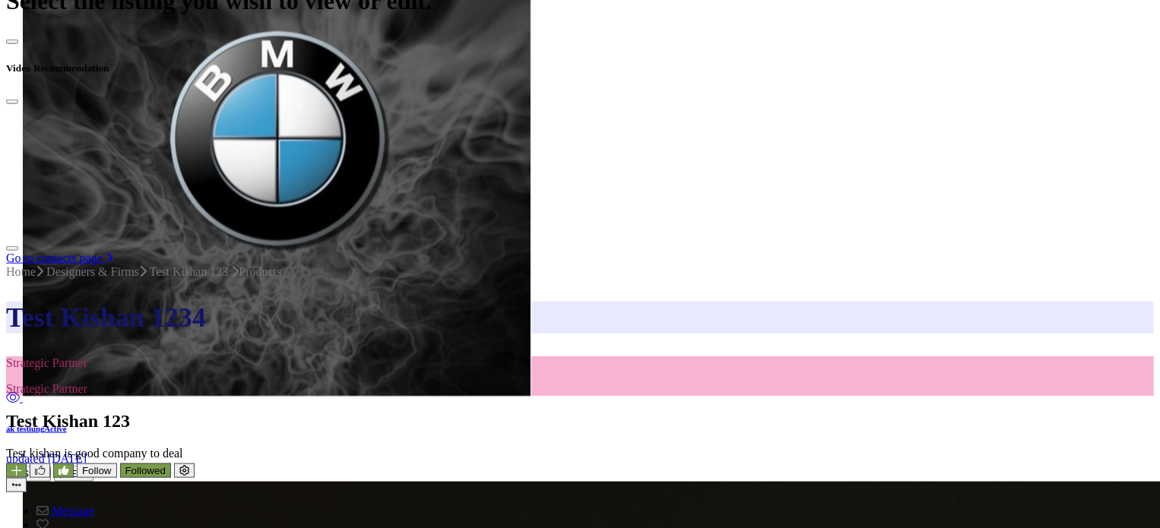
scroll to position [760, 0]
